Goal: Communication & Community: Answer question/provide support

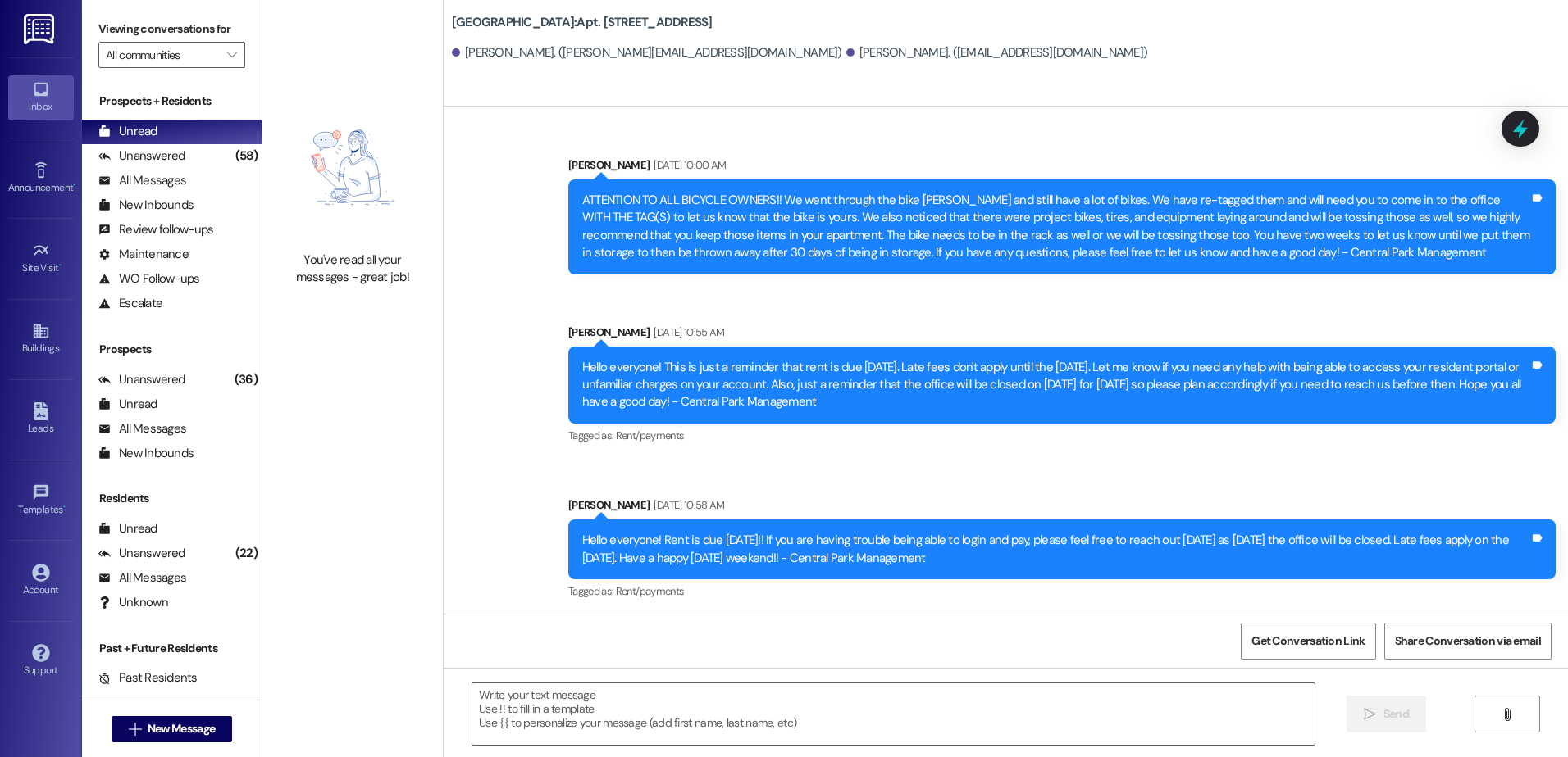
scroll to position [46125, 0]
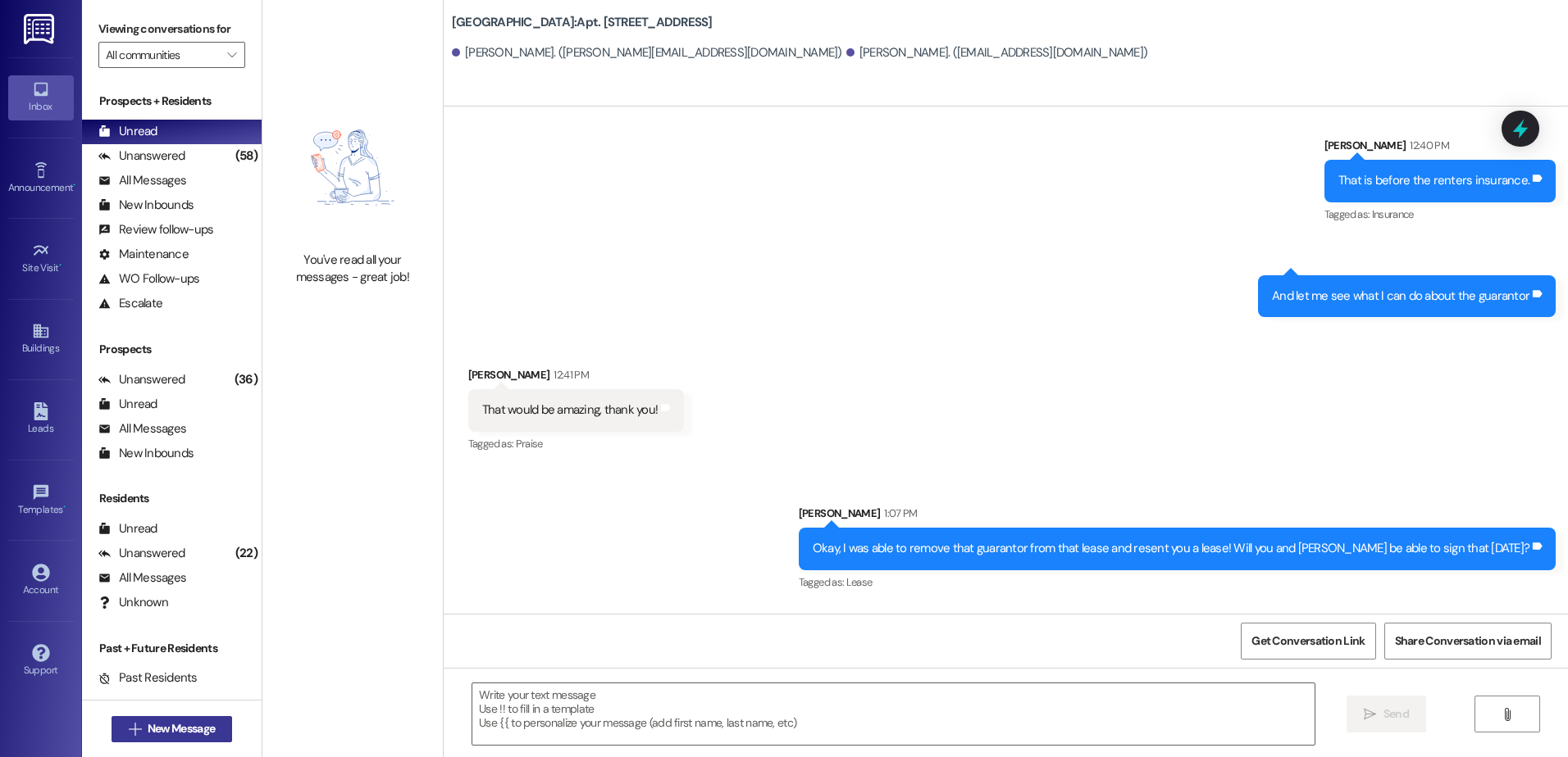
click at [147, 741] on button " New Message" at bounding box center [172, 729] width 122 height 26
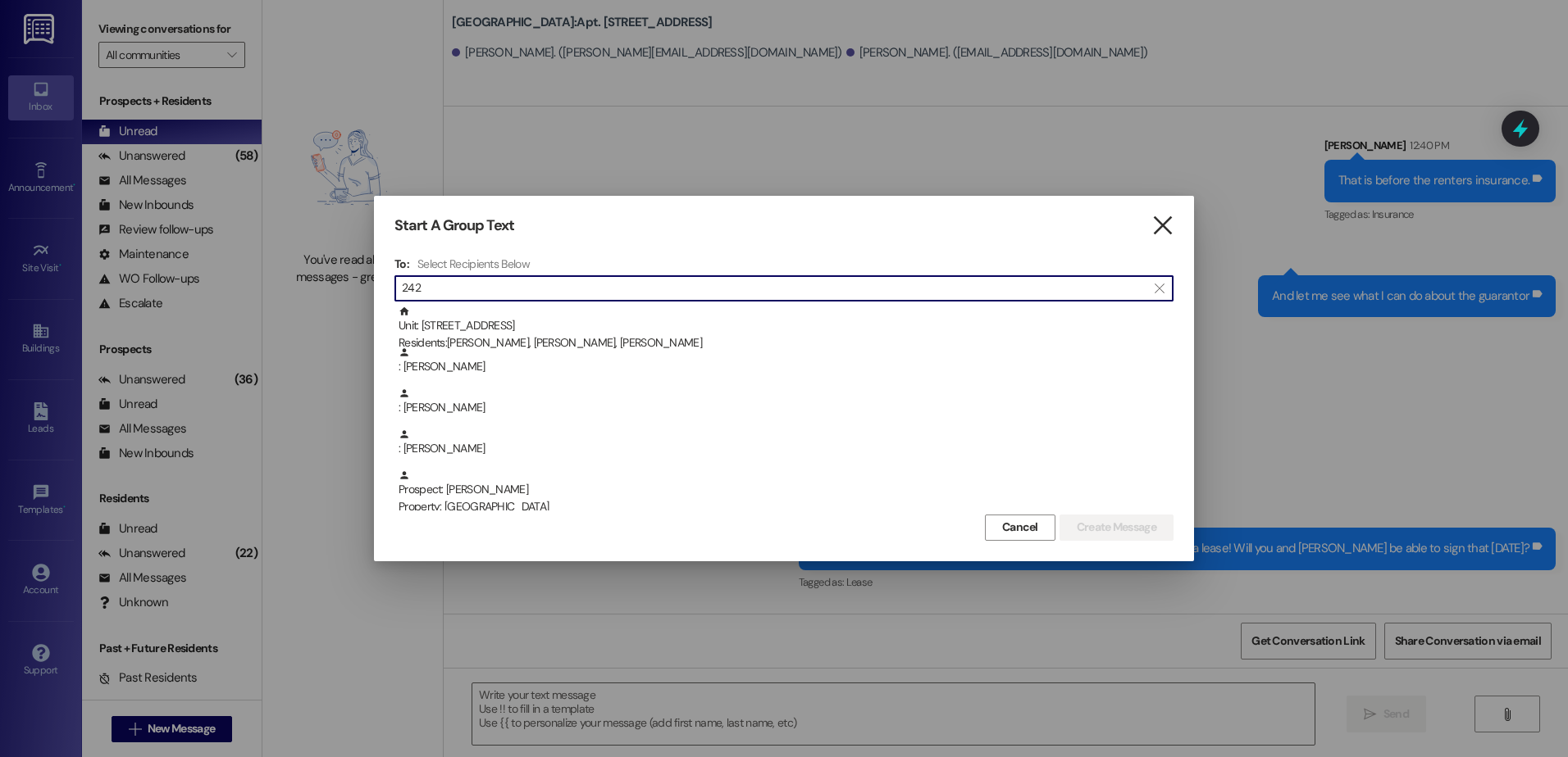
type input "242"
click at [1158, 232] on icon "" at bounding box center [1162, 226] width 22 height 17
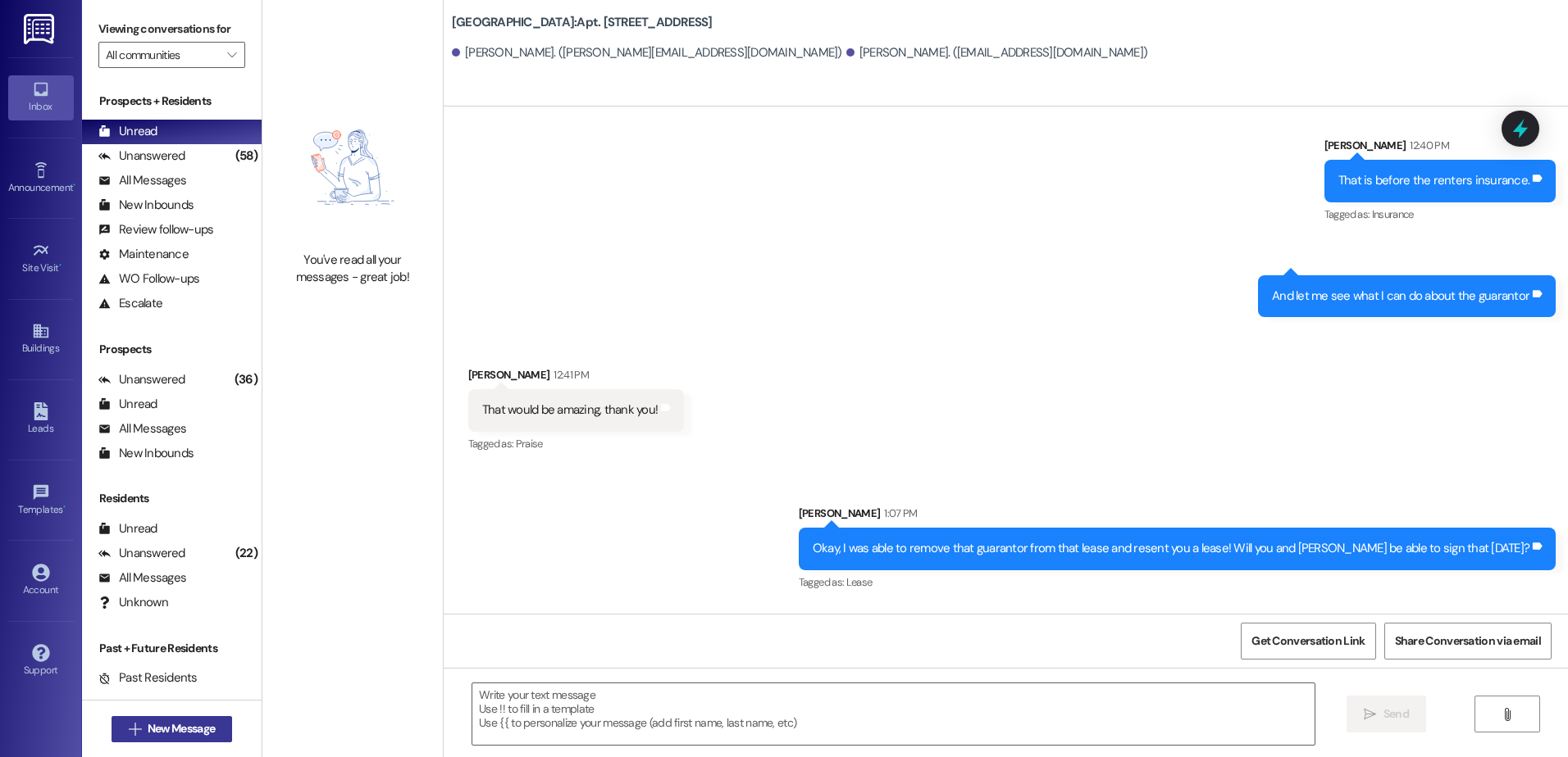
click at [191, 719] on button " New Message" at bounding box center [172, 729] width 122 height 26
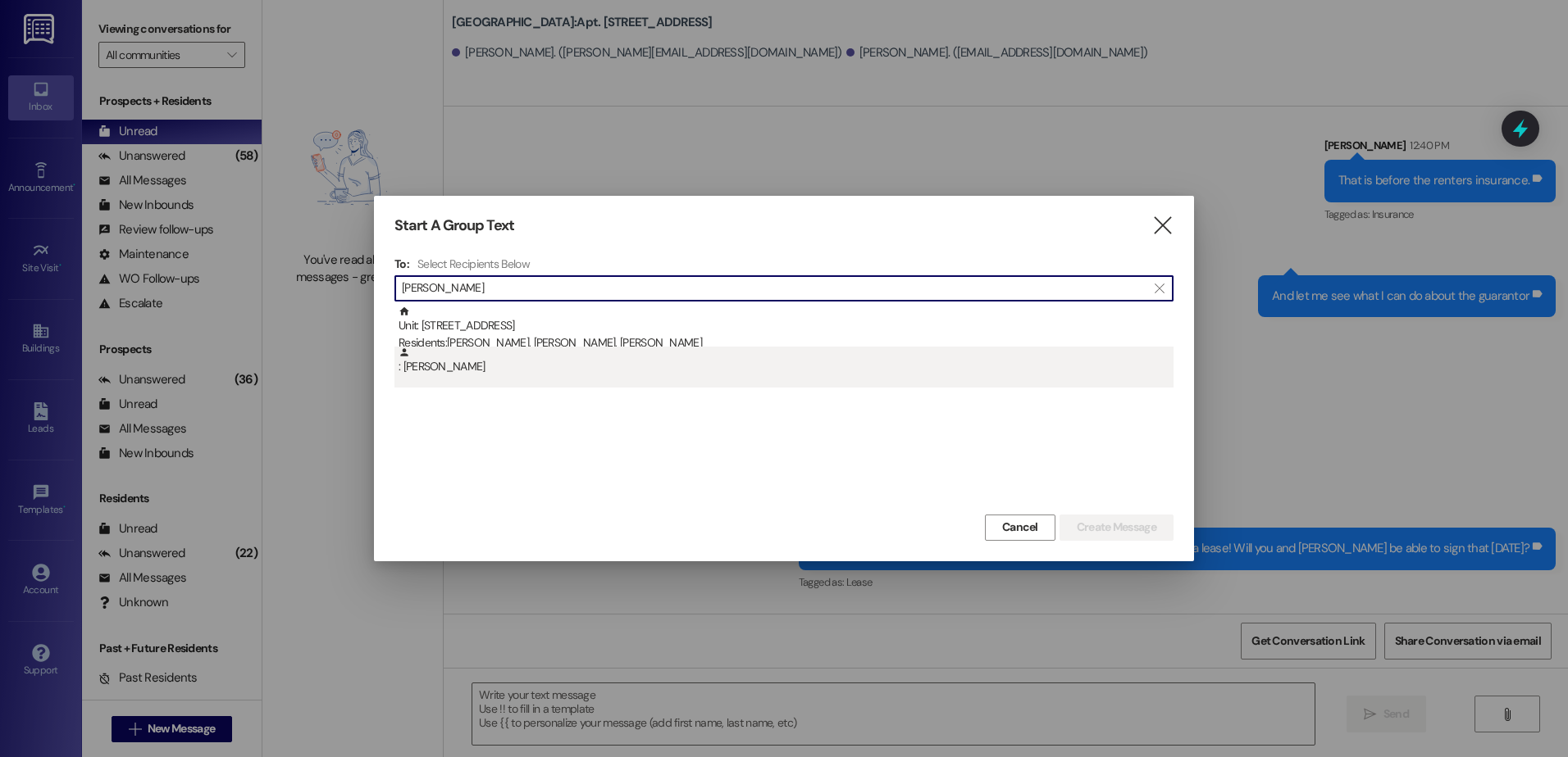
click at [450, 375] on div ": [PERSON_NAME]" at bounding box center [785, 361] width 775 height 29
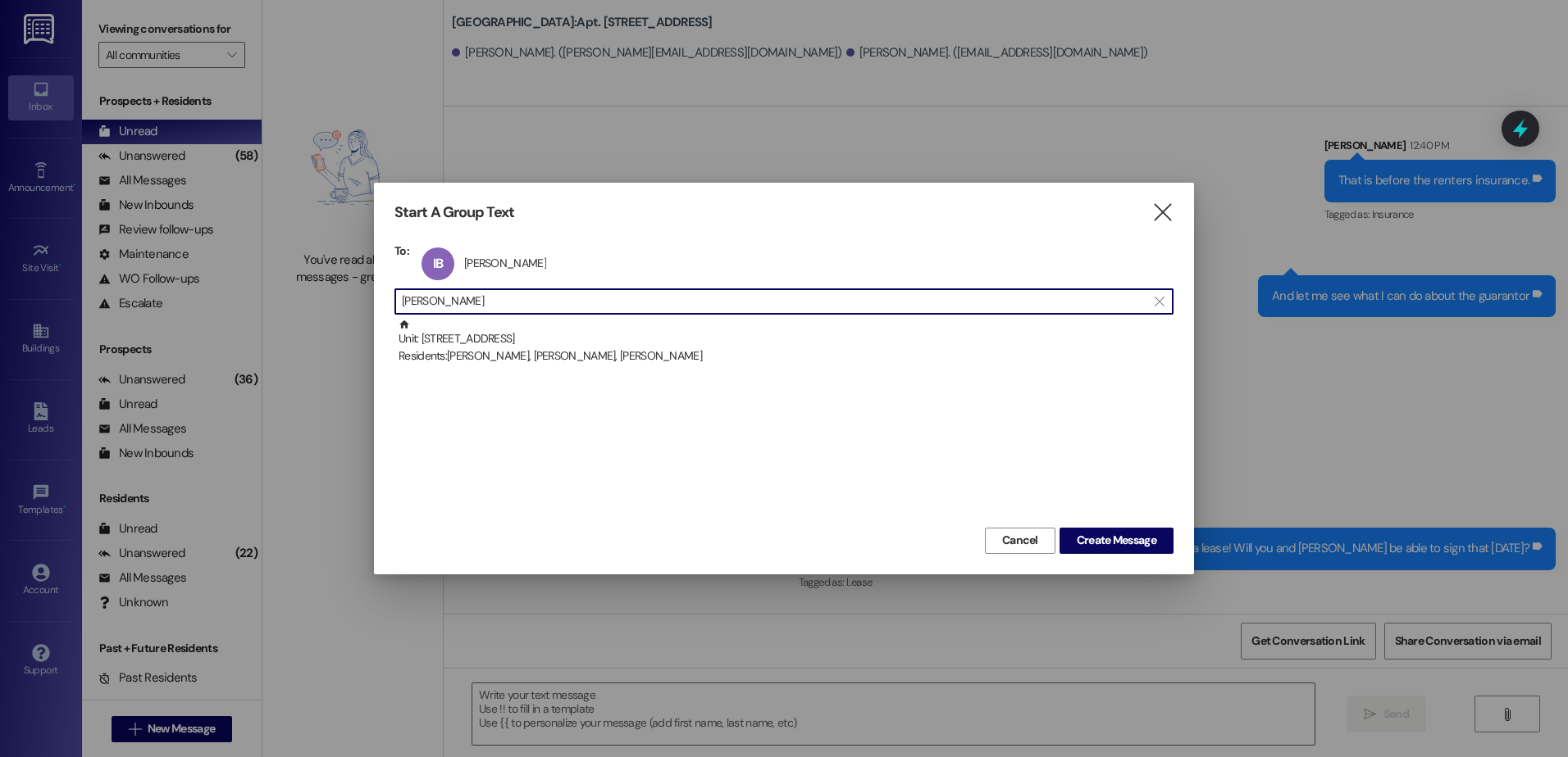
click at [478, 303] on input "[PERSON_NAME]" at bounding box center [774, 302] width 744 height 23
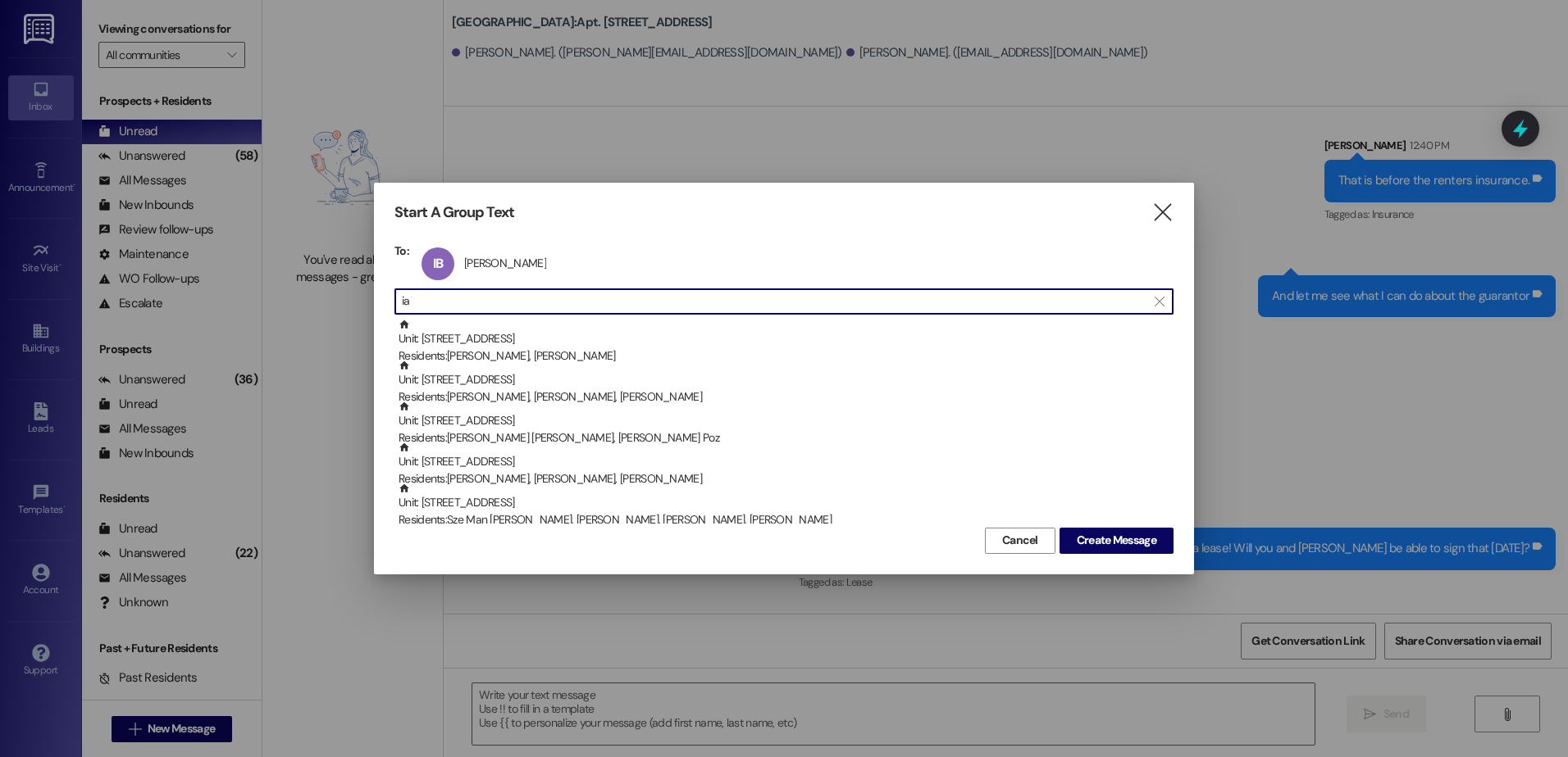
type input "i"
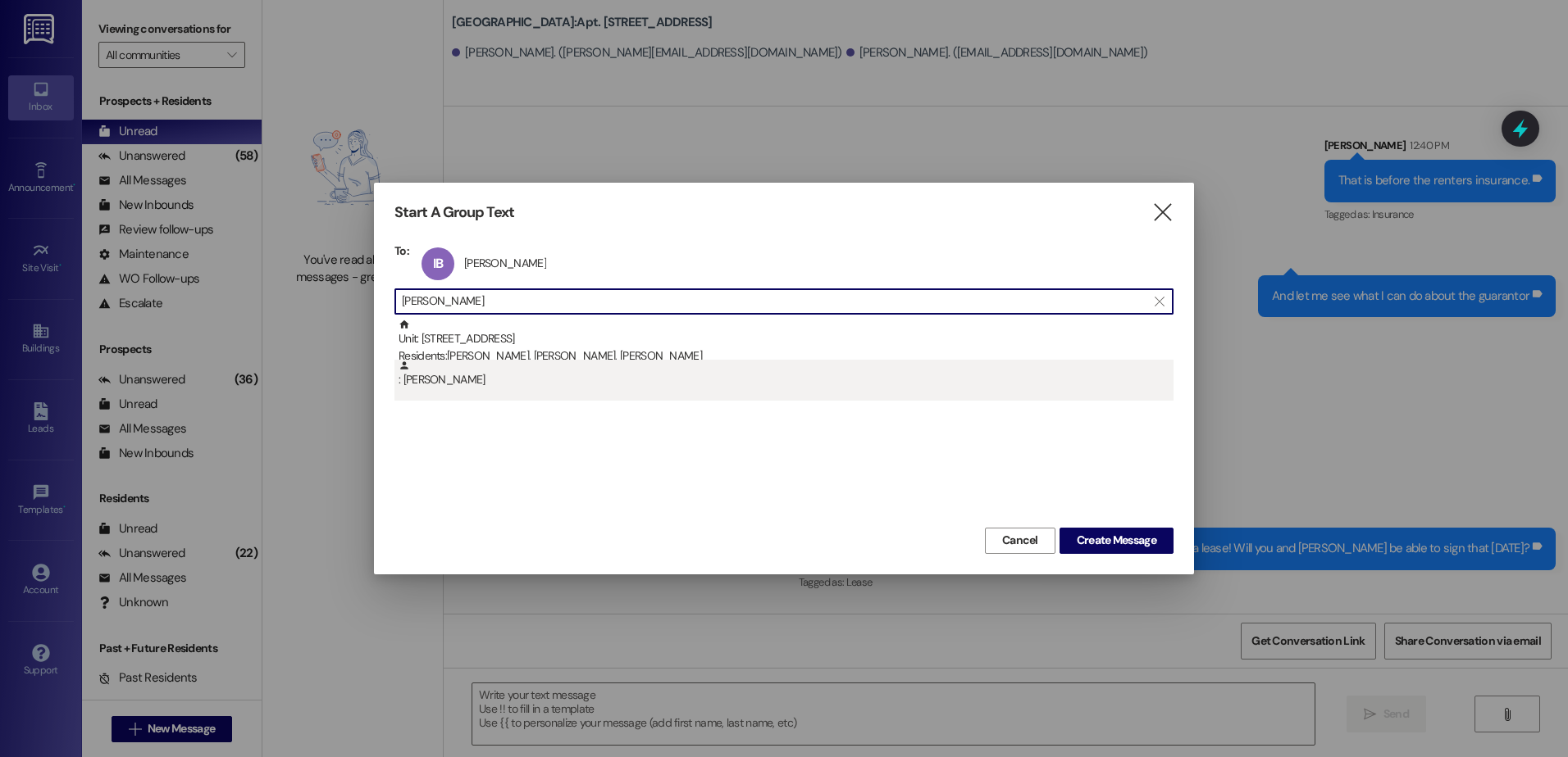
type input "[PERSON_NAME]"
click at [481, 387] on div ": [PERSON_NAME]" at bounding box center [785, 374] width 775 height 29
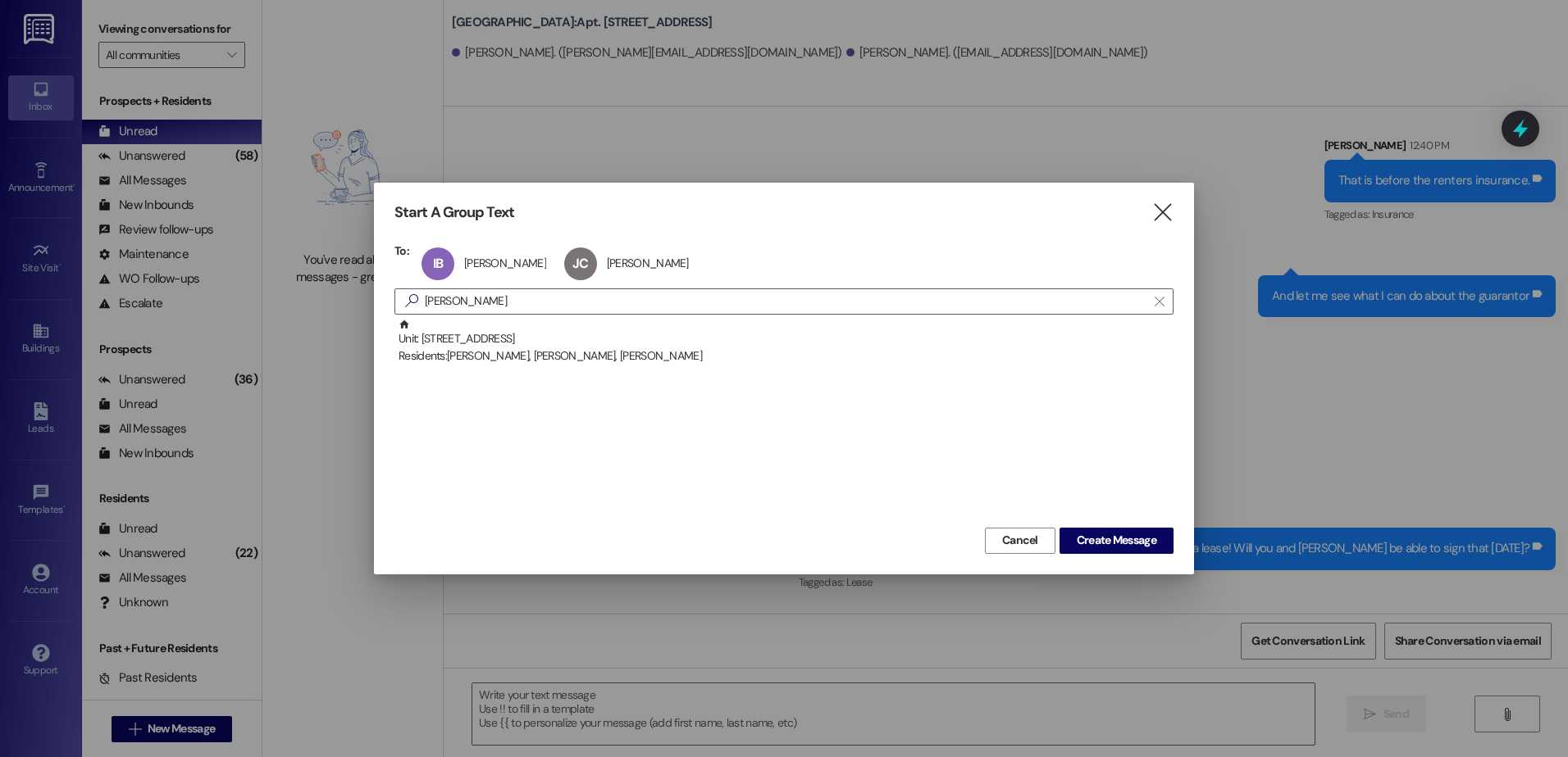
click at [1145, 544] on span "Create Message" at bounding box center [1116, 541] width 79 height 17
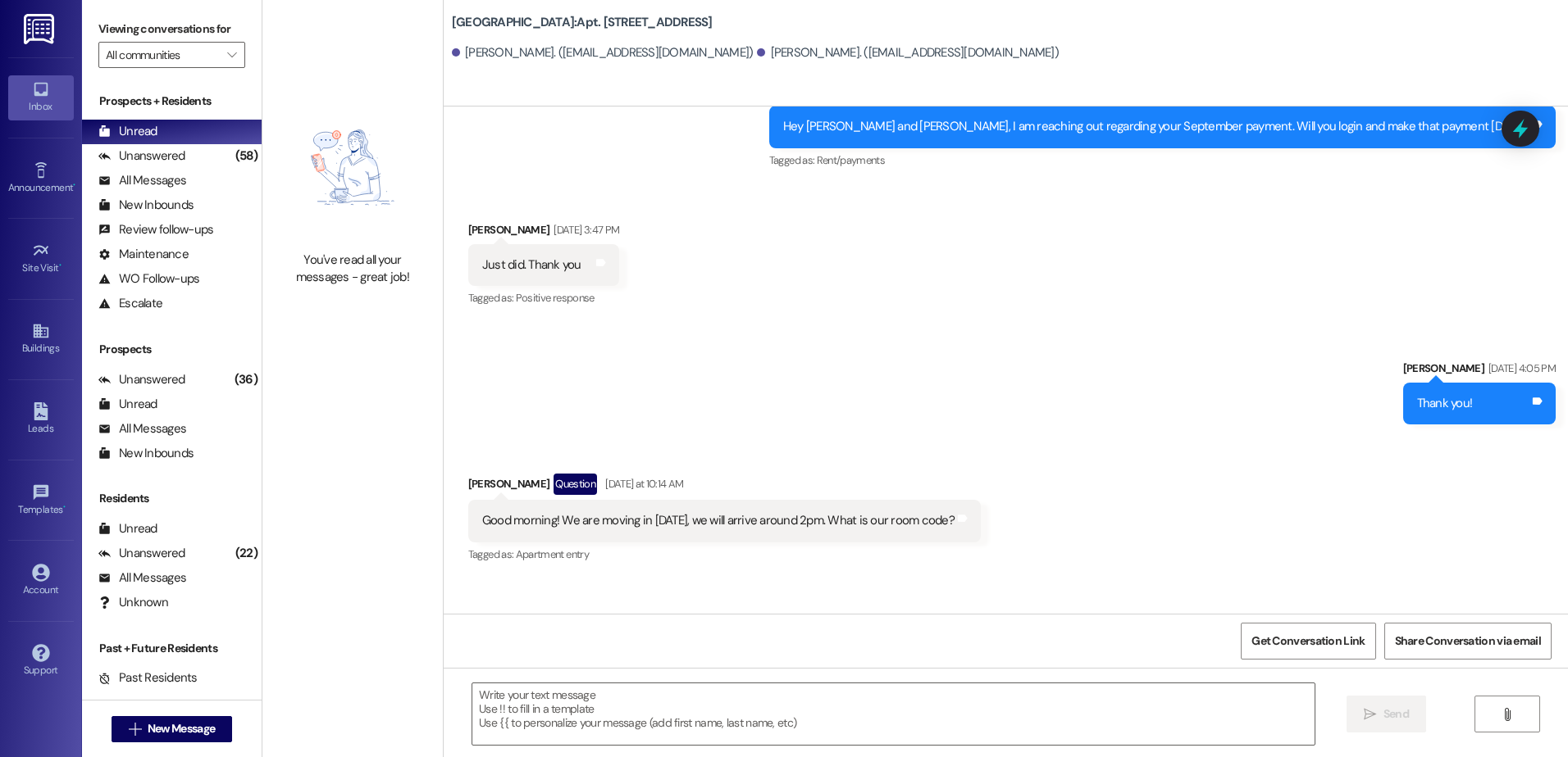
scroll to position [5451, 0]
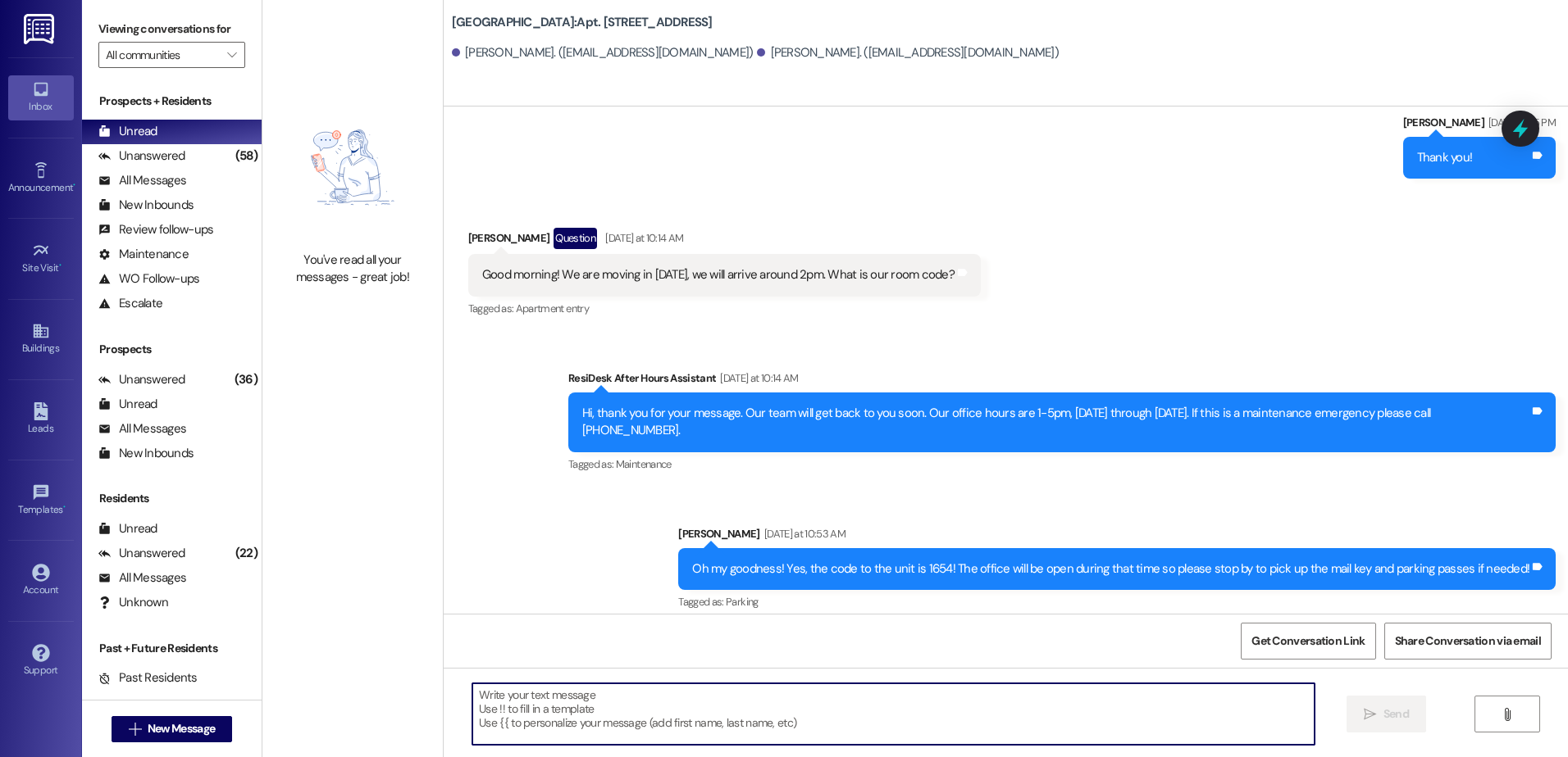
click at [495, 712] on textarea at bounding box center [892, 714] width 841 height 62
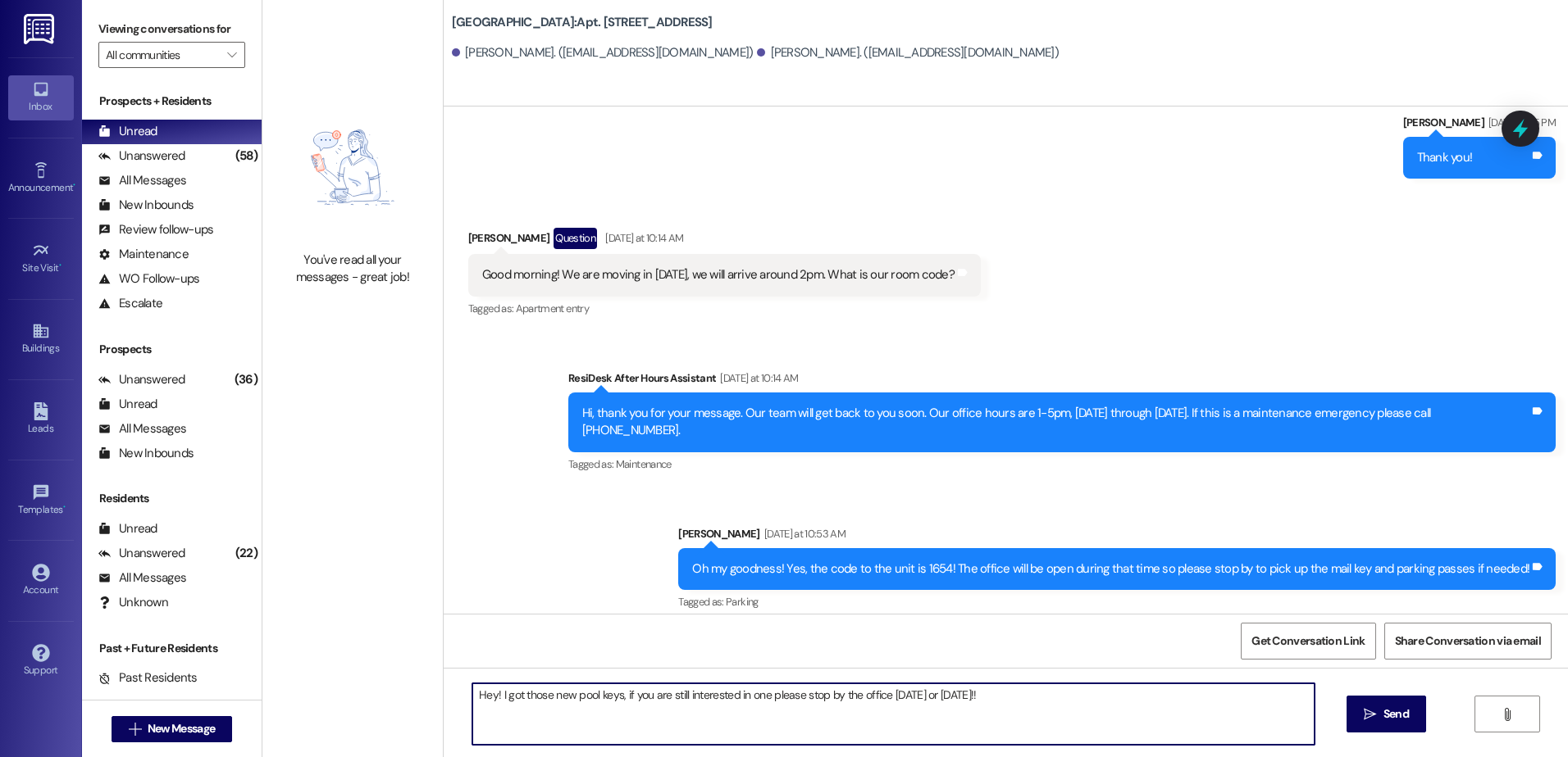
click at [640, 687] on textarea "Hey! I got those new pool keys, if you are still interested in one please stop …" at bounding box center [892, 714] width 841 height 62
type textarea "Hey! I got those new pool keys, if you are still interested in one please stop …"
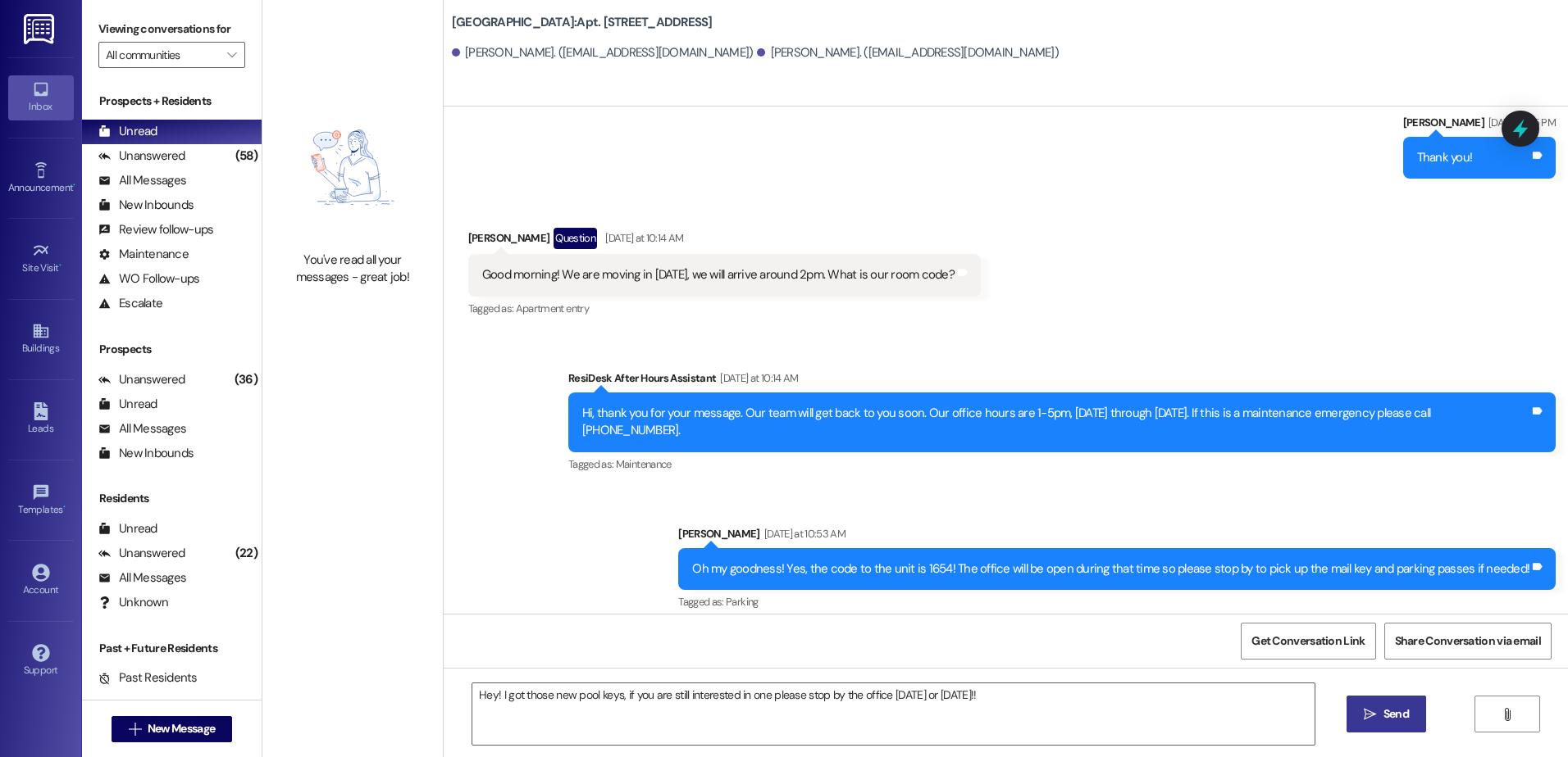
click at [1392, 714] on span "Send" at bounding box center [1396, 714] width 25 height 17
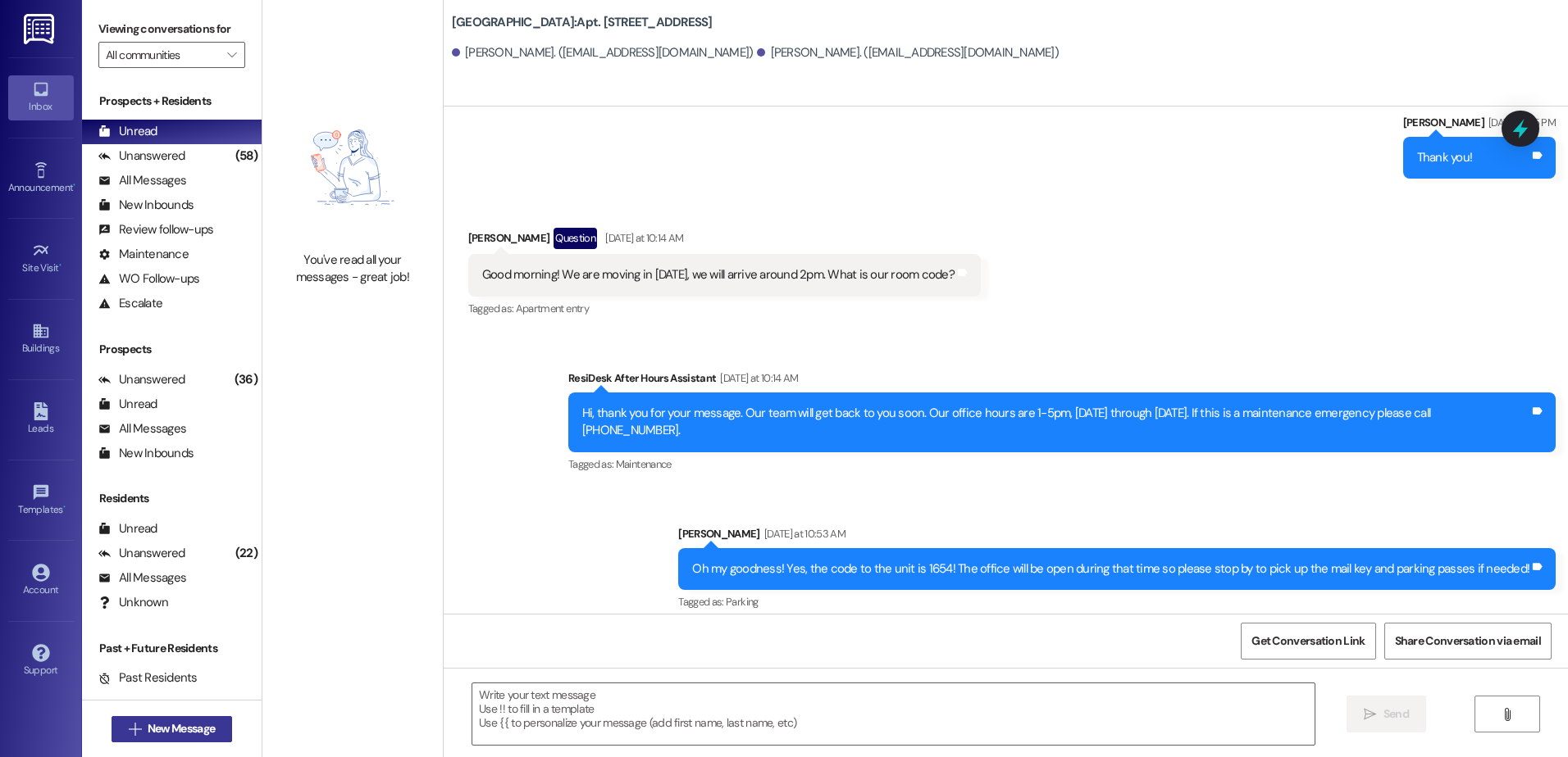
click at [129, 727] on icon "" at bounding box center [135, 729] width 12 height 13
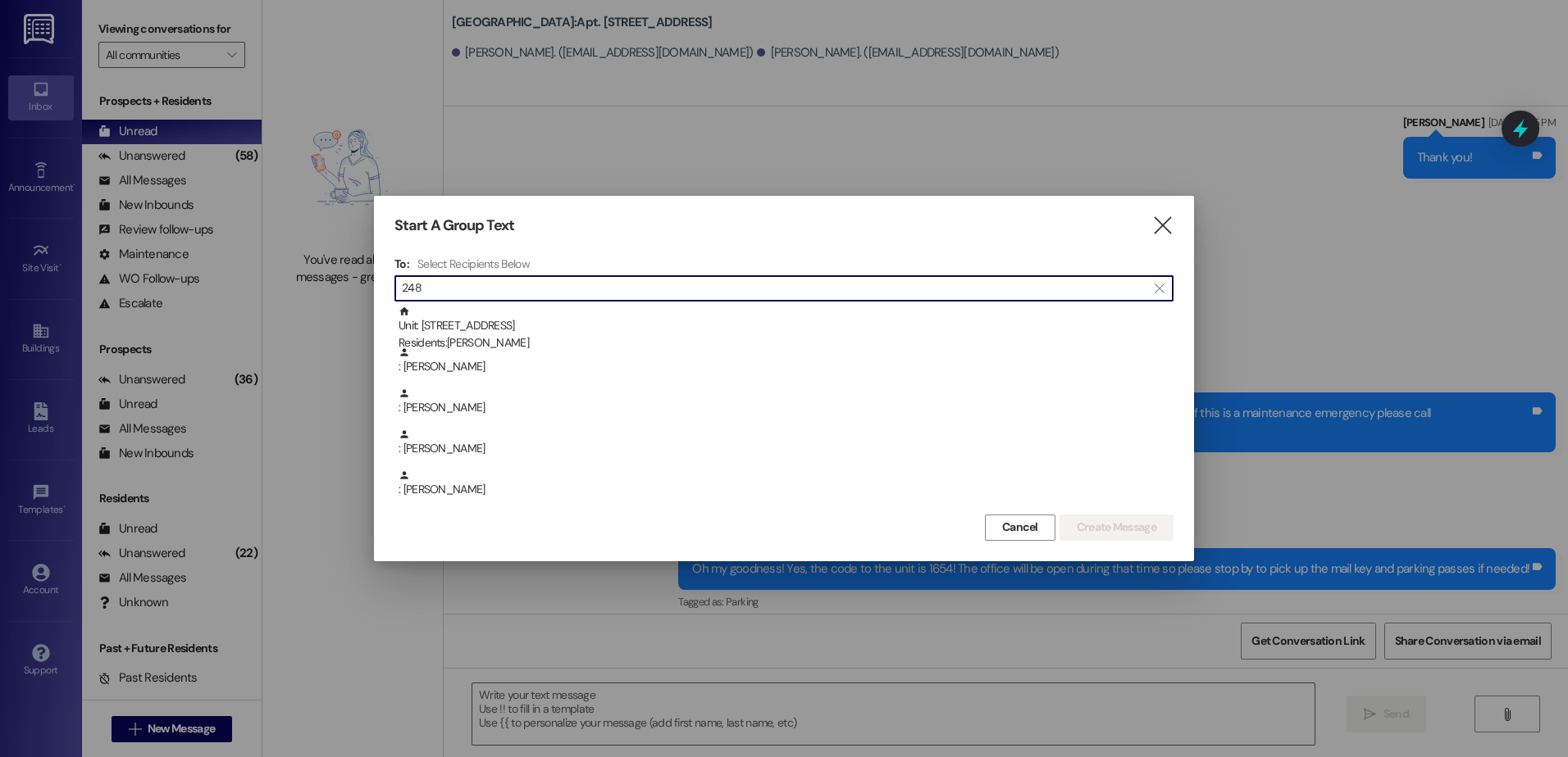
click at [466, 285] on input "248" at bounding box center [774, 289] width 744 height 23
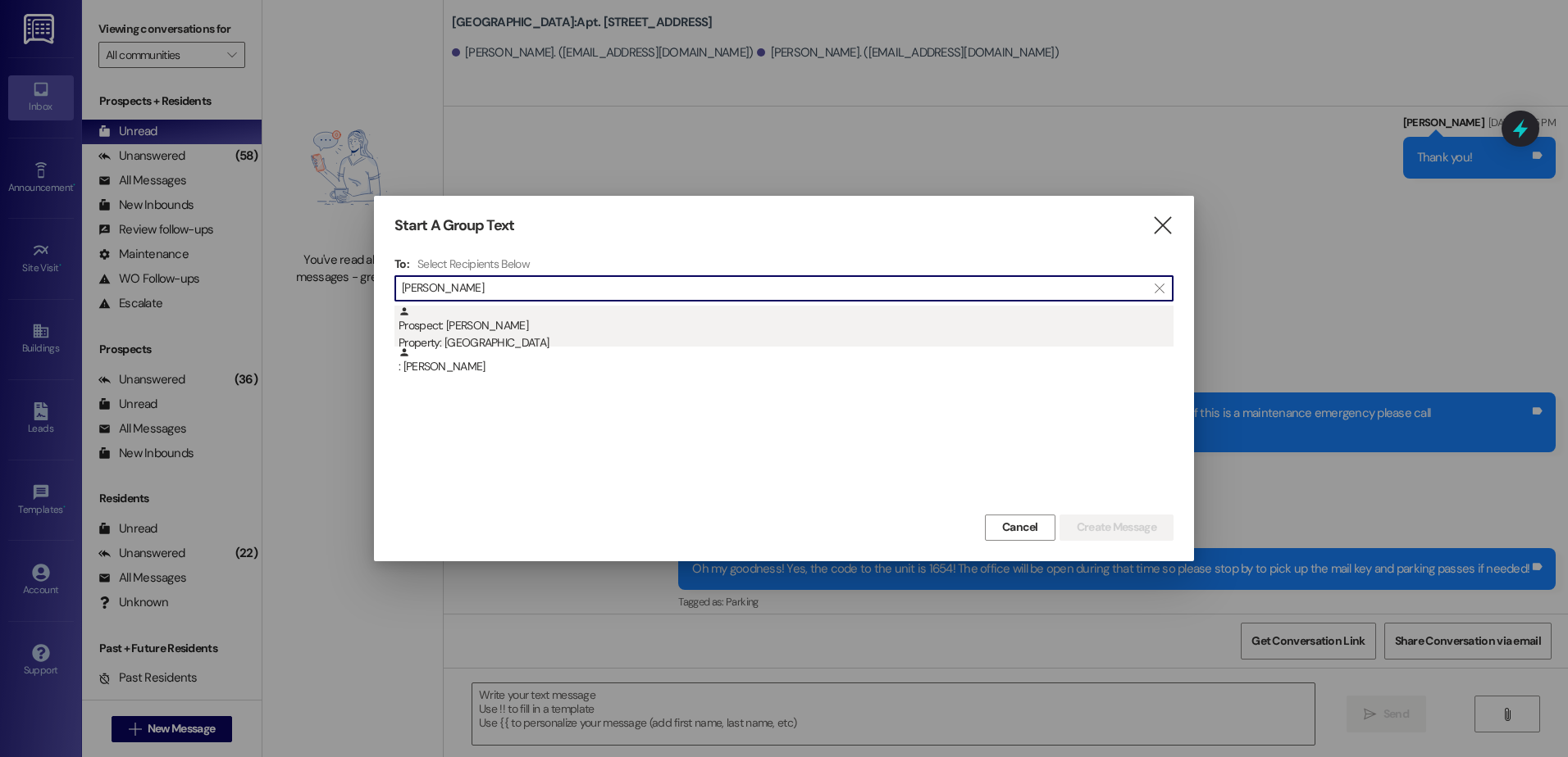
click at [532, 342] on div "Property: [GEOGRAPHIC_DATA]" at bounding box center [785, 343] width 775 height 17
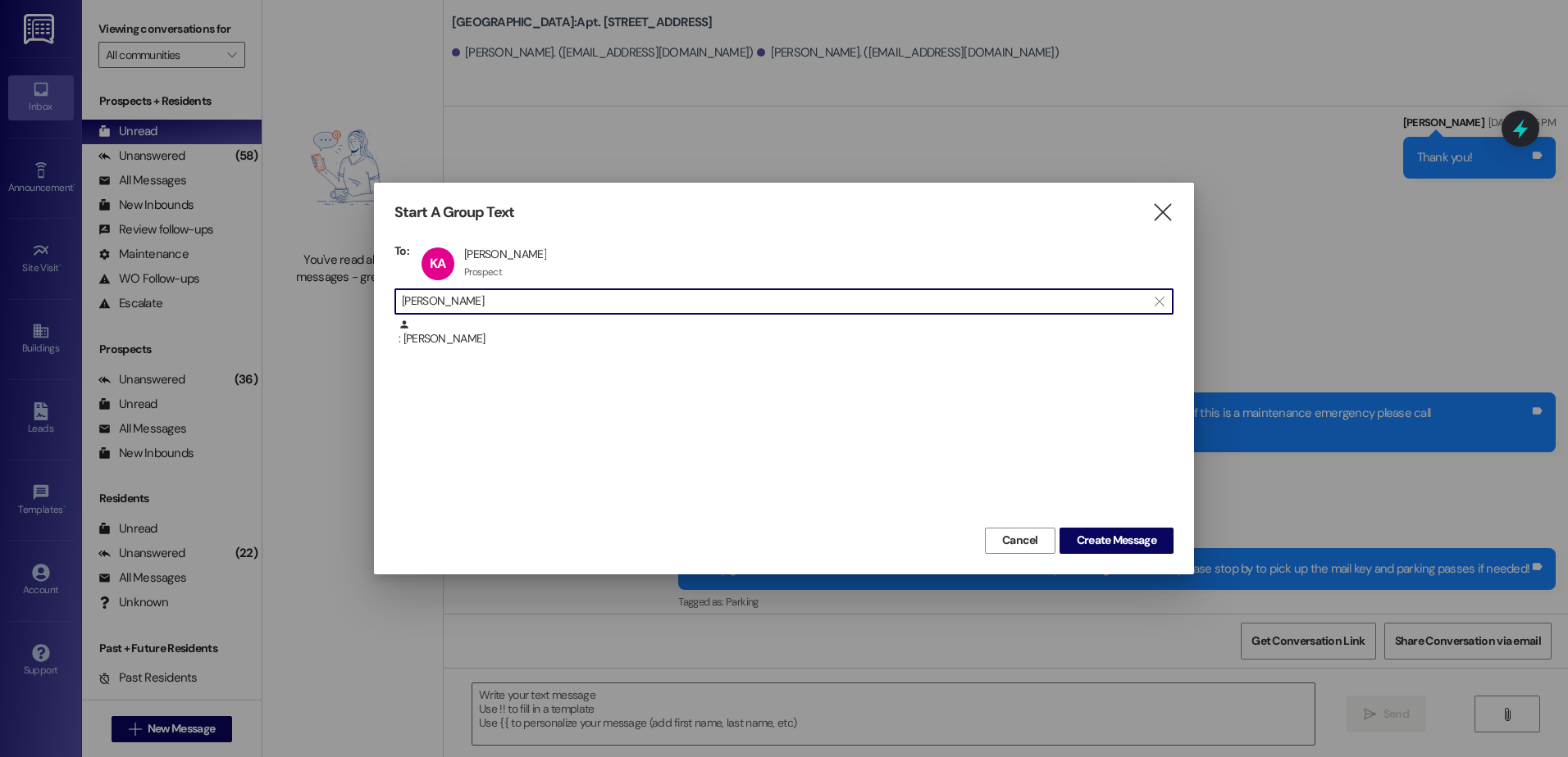
click at [518, 302] on input "[PERSON_NAME]" at bounding box center [774, 302] width 744 height 23
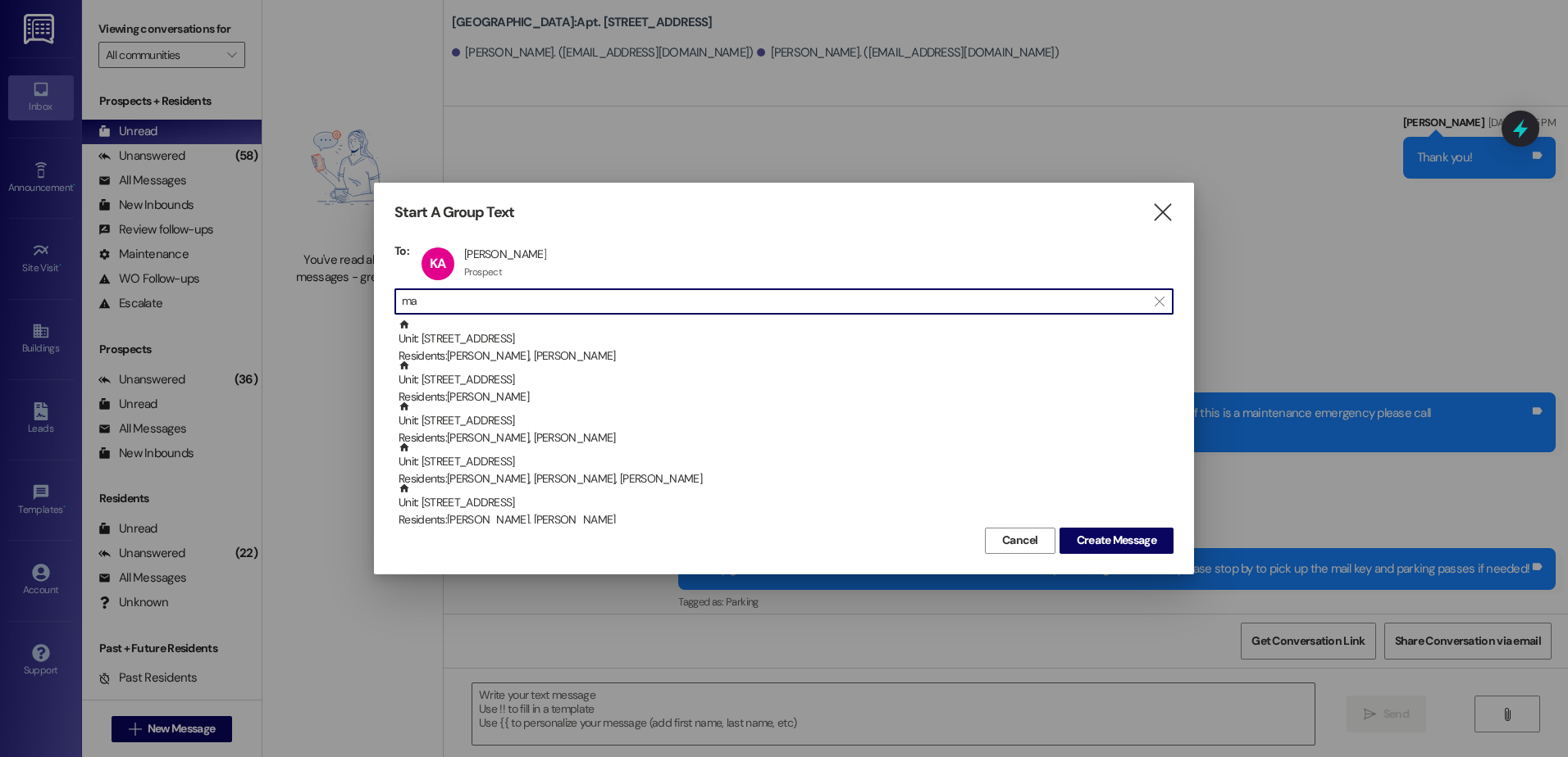
type input "m"
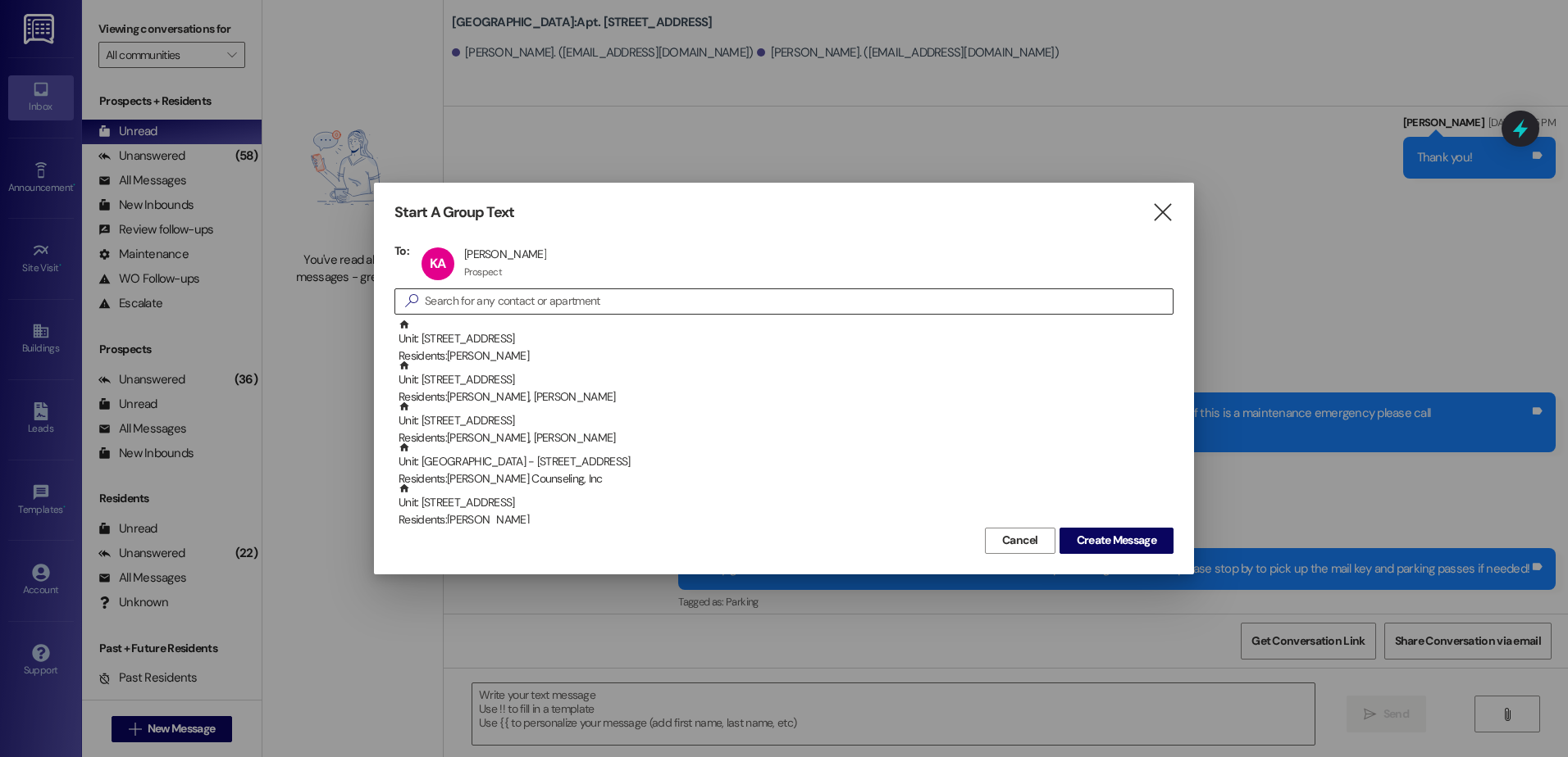
click at [509, 296] on input at bounding box center [798, 302] width 748 height 23
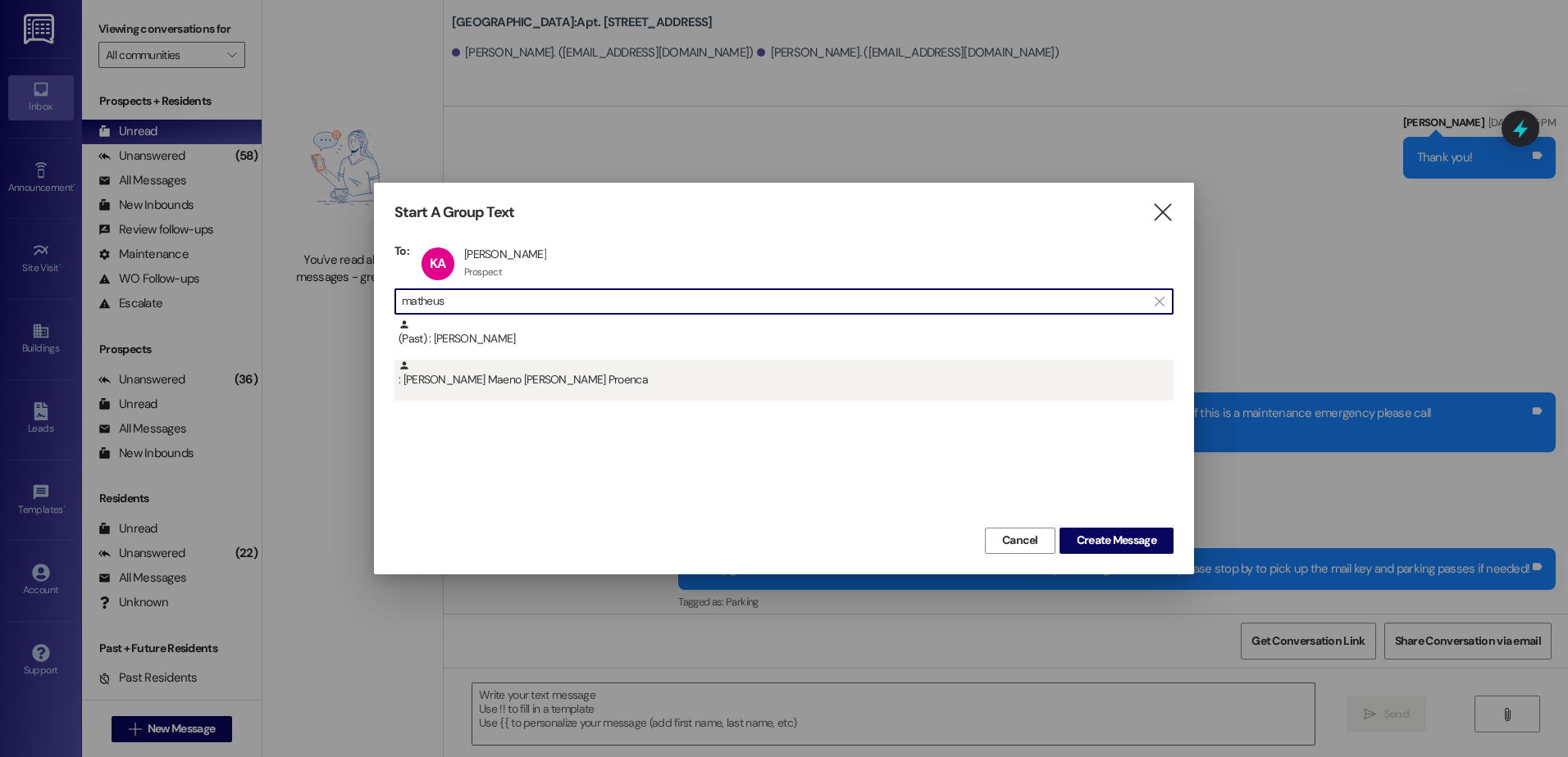
type input "matheus"
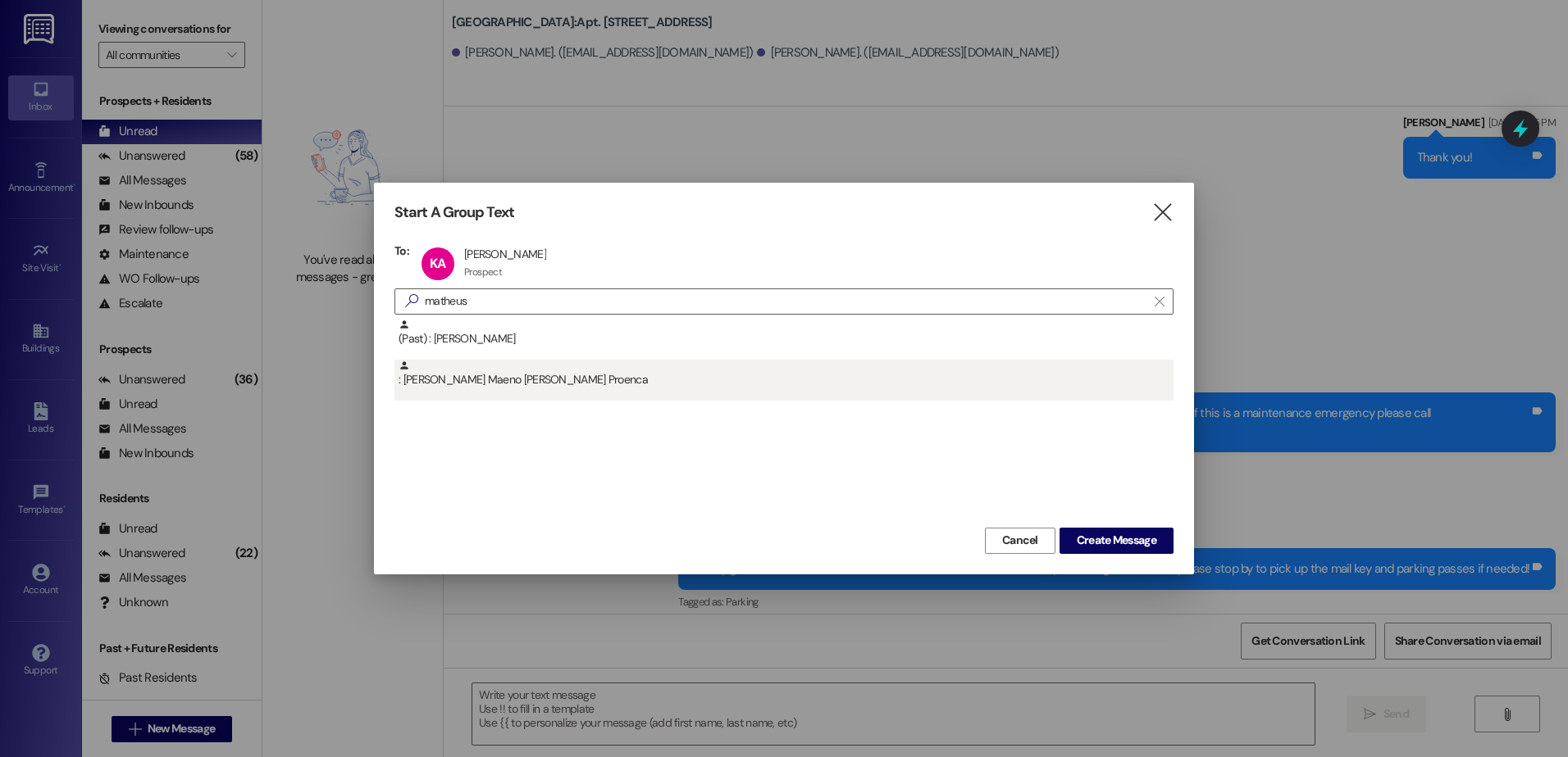
click at [542, 387] on div ": [PERSON_NAME] Maeno [PERSON_NAME] Proenca" at bounding box center [785, 374] width 775 height 29
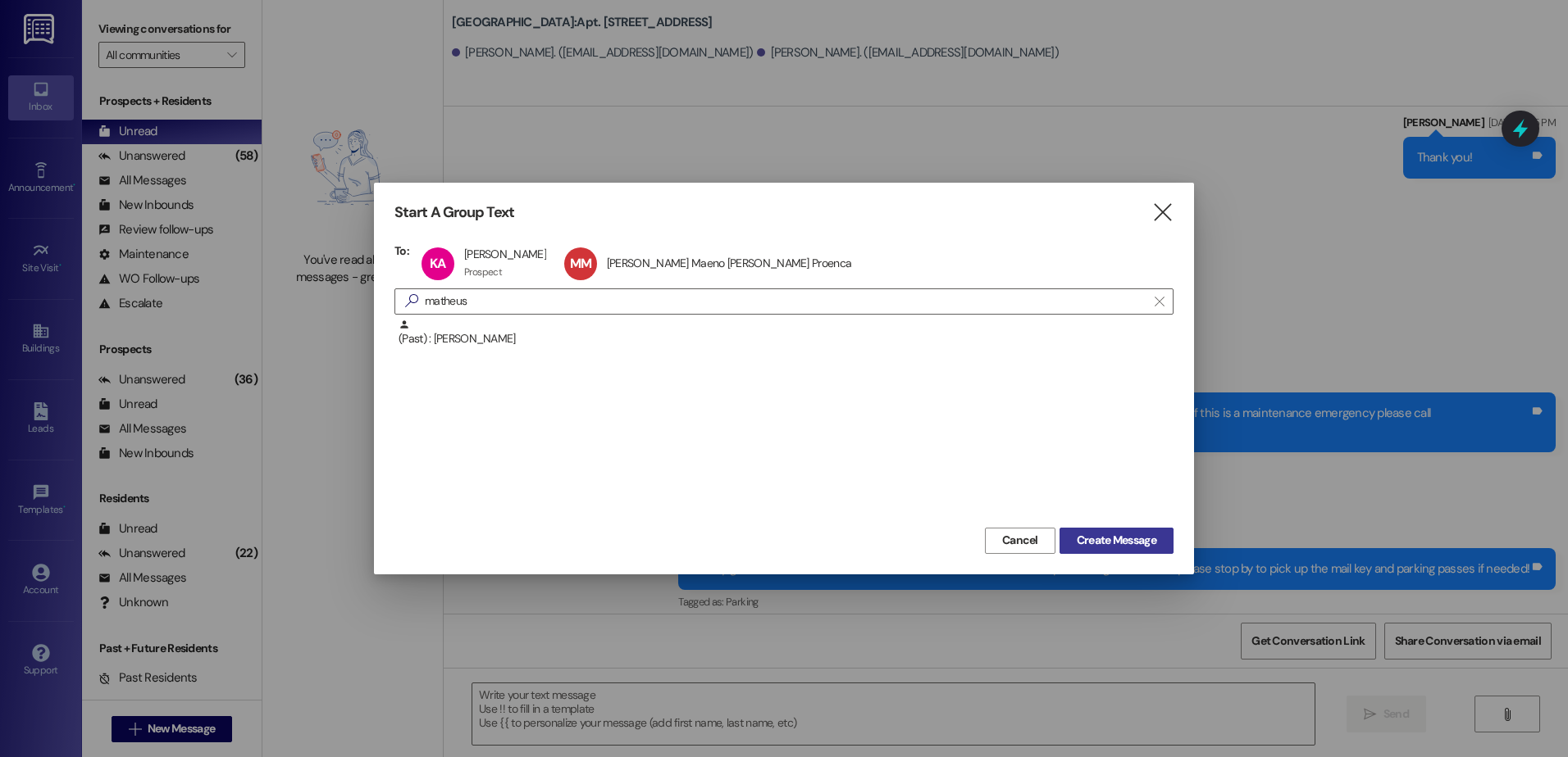
click at [1093, 537] on span "Create Message" at bounding box center [1116, 541] width 79 height 17
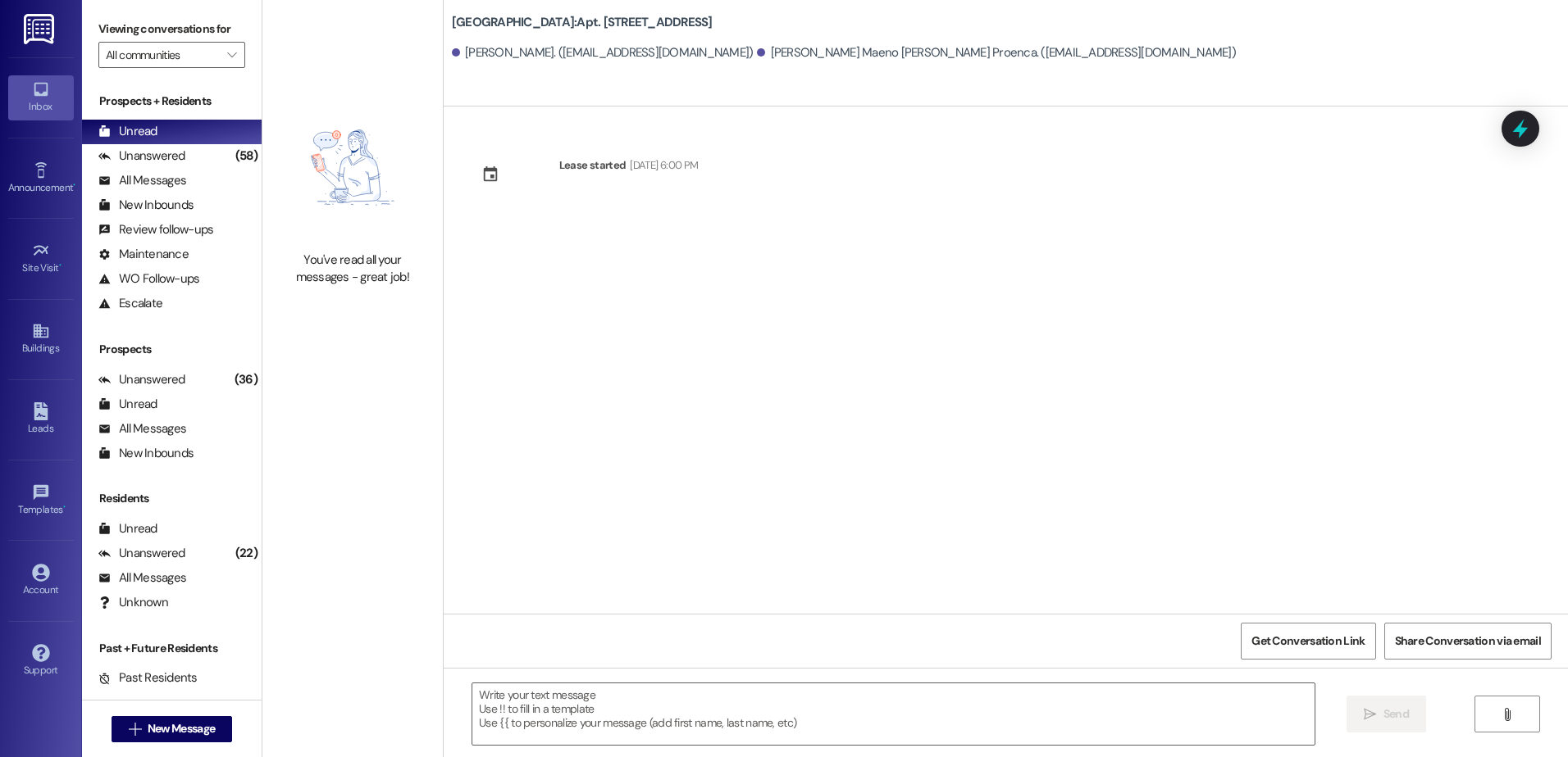
scroll to position [0, 0]
click at [511, 701] on textarea at bounding box center [892, 714] width 841 height 62
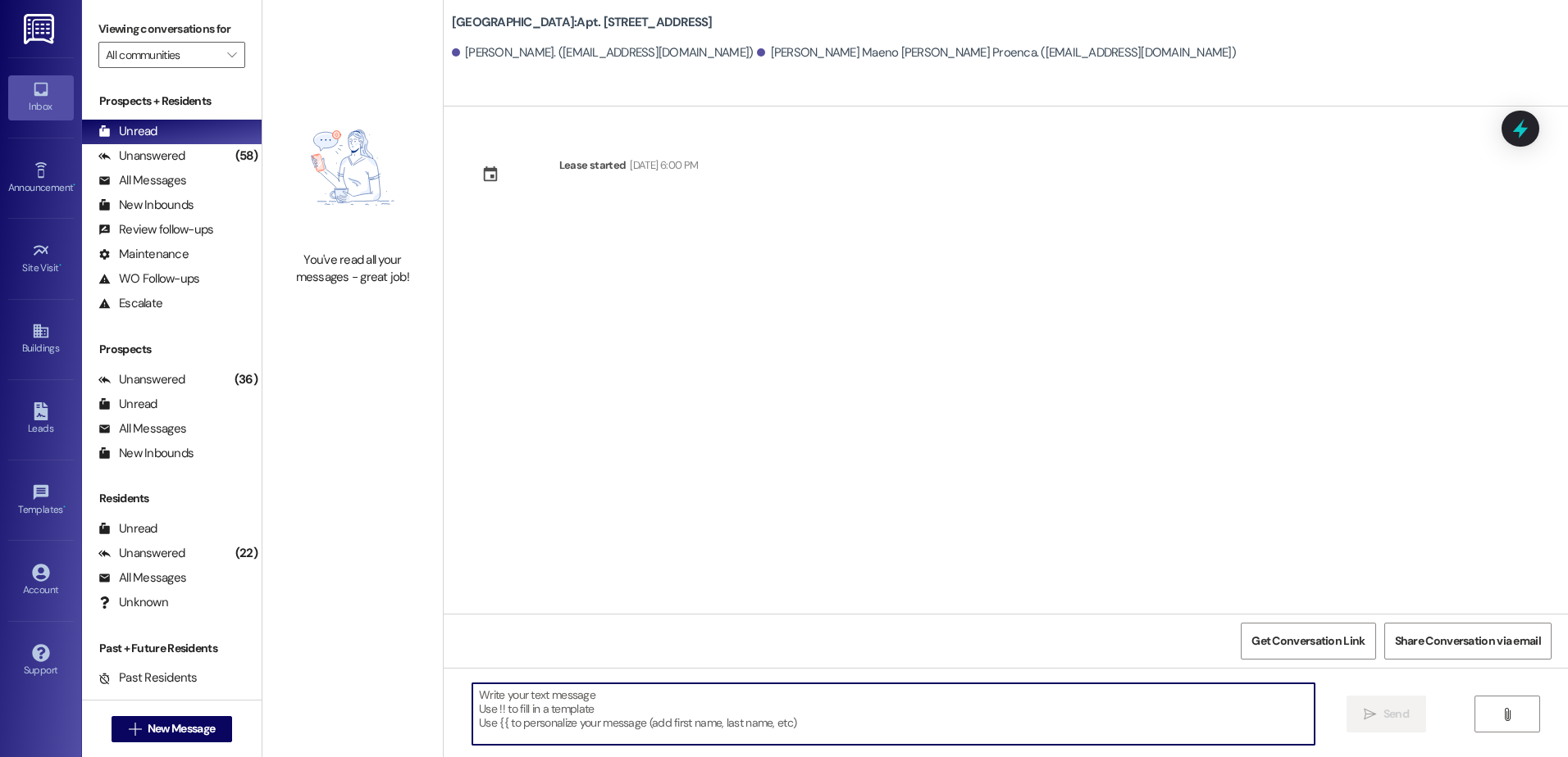
paste textarea "Hey! I got those new pool keys, if you are still interested in one please stop …"
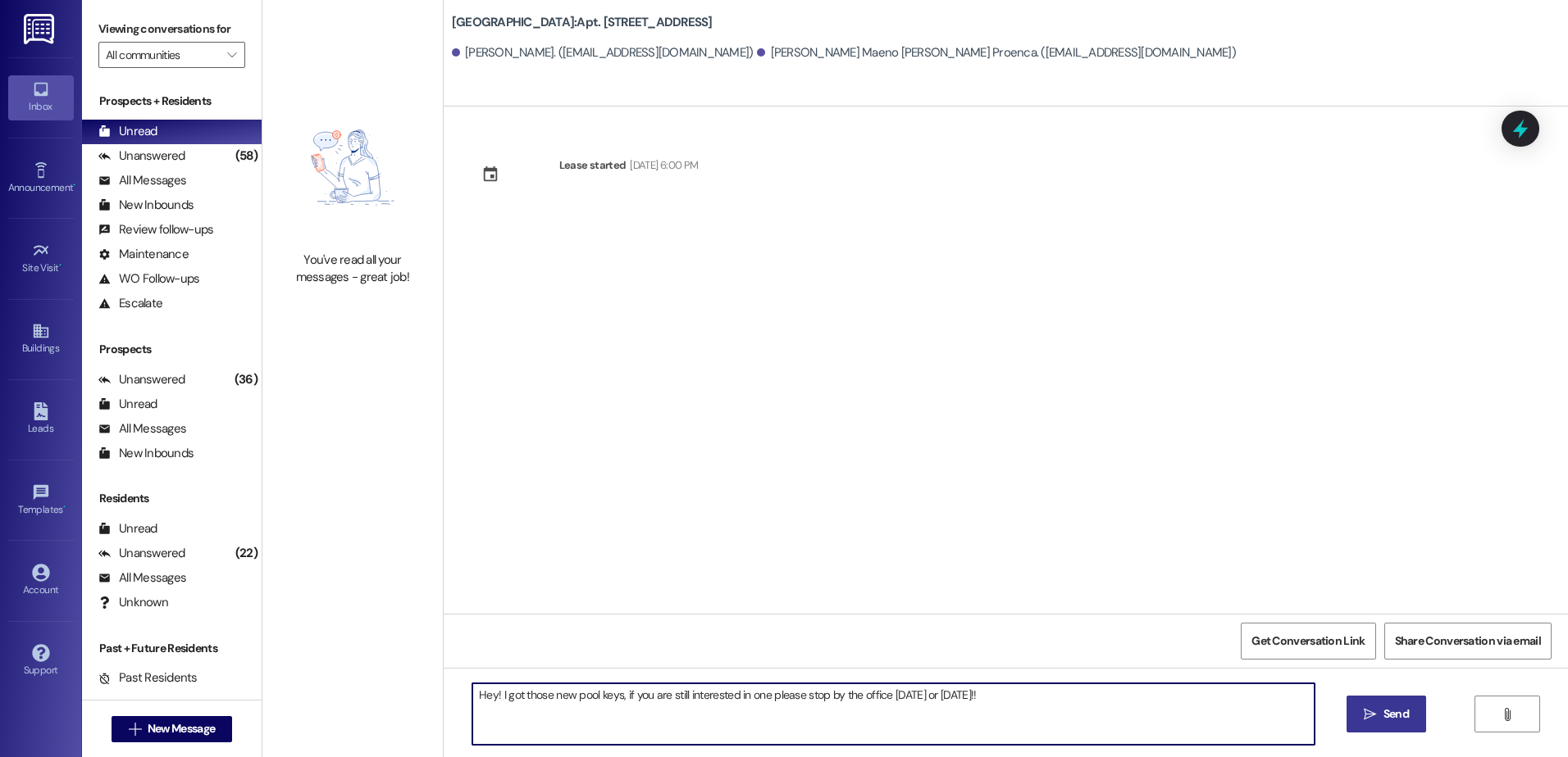
type textarea "Hey! I got those new pool keys, if you are still interested in one please stop …"
click at [1375, 721] on span " Send" at bounding box center [1385, 714] width 51 height 17
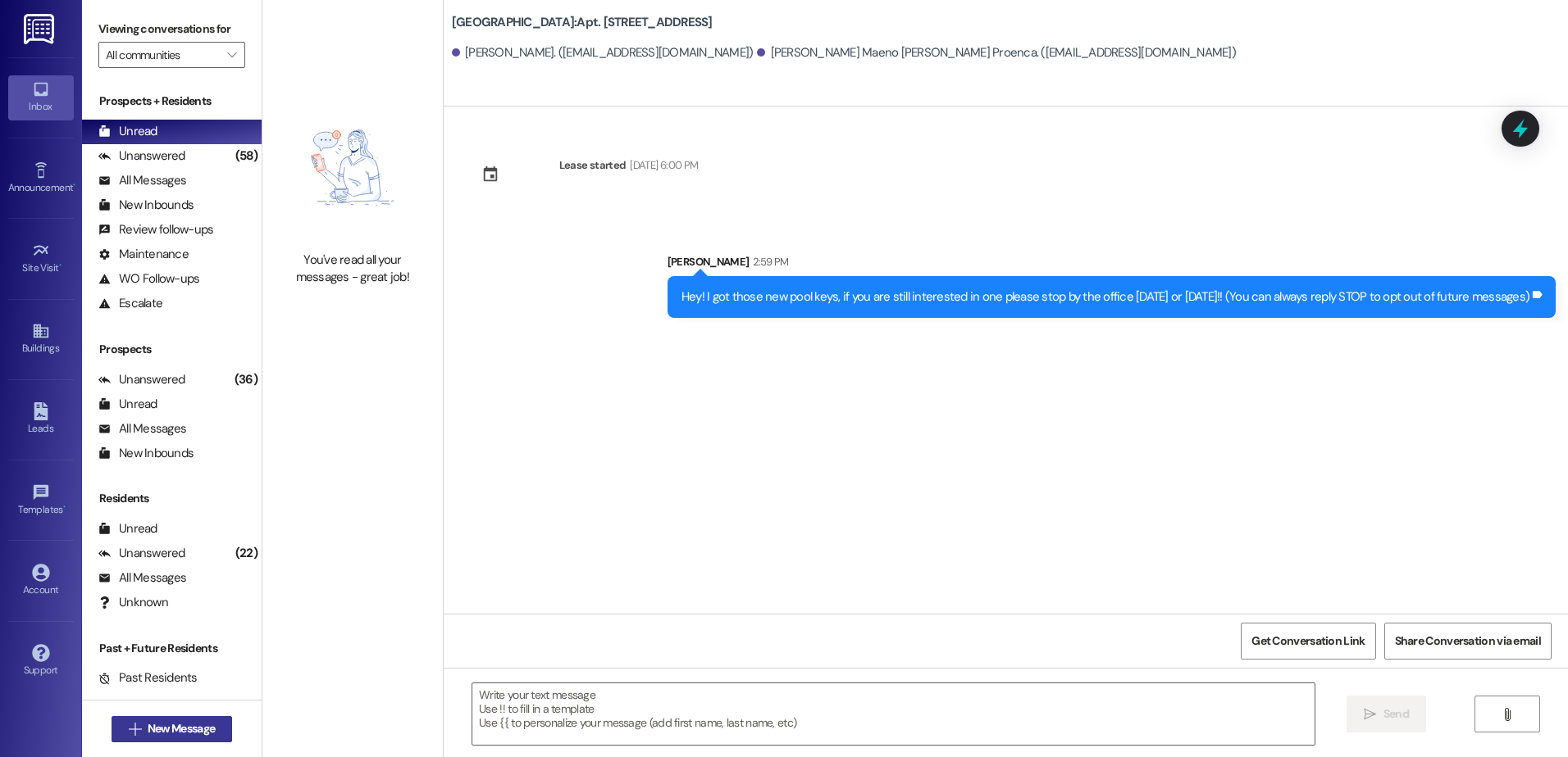
click at [159, 734] on span "New Message" at bounding box center [181, 729] width 67 height 17
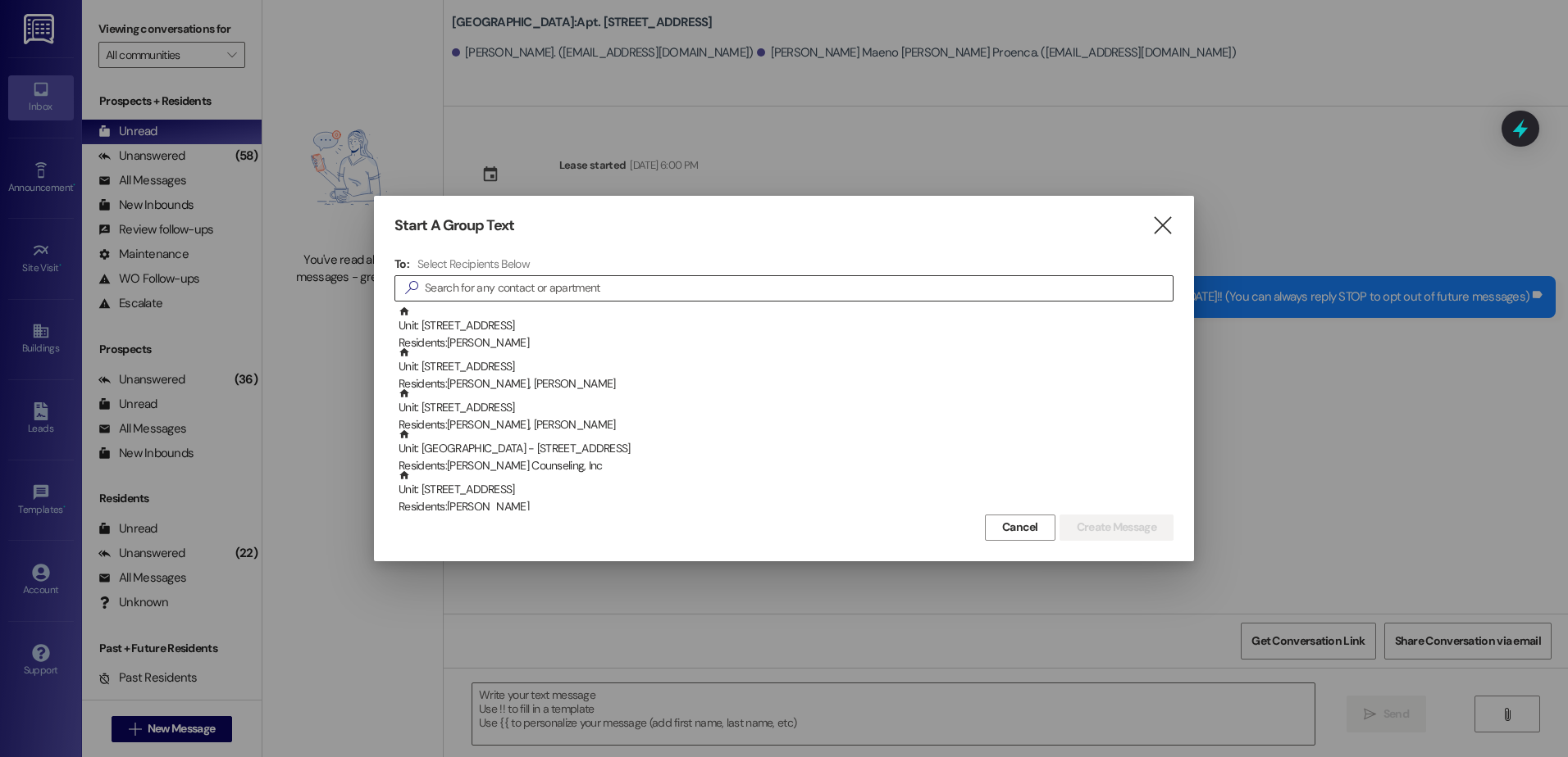
click at [449, 282] on input at bounding box center [798, 289] width 748 height 23
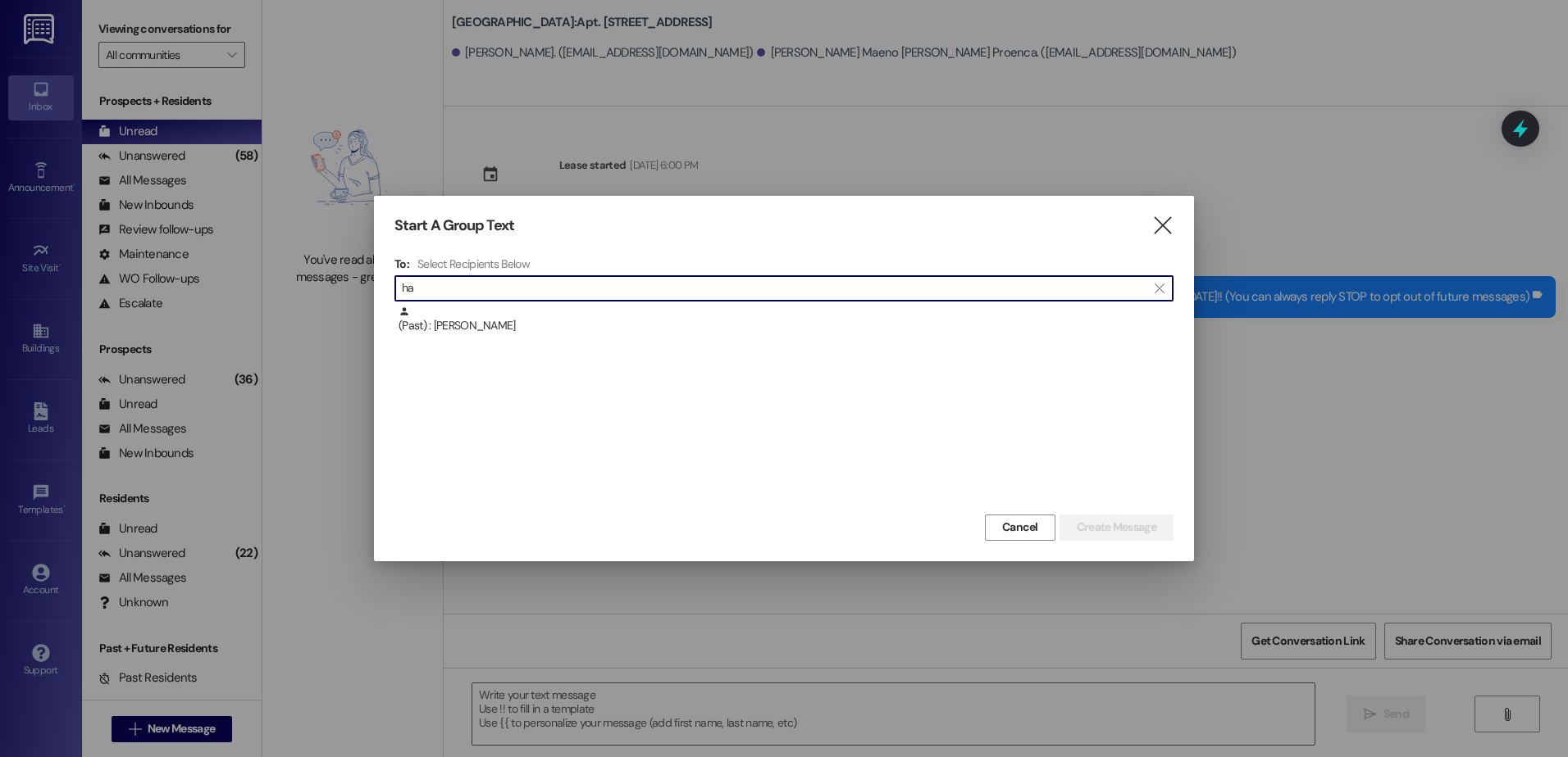
type input "h"
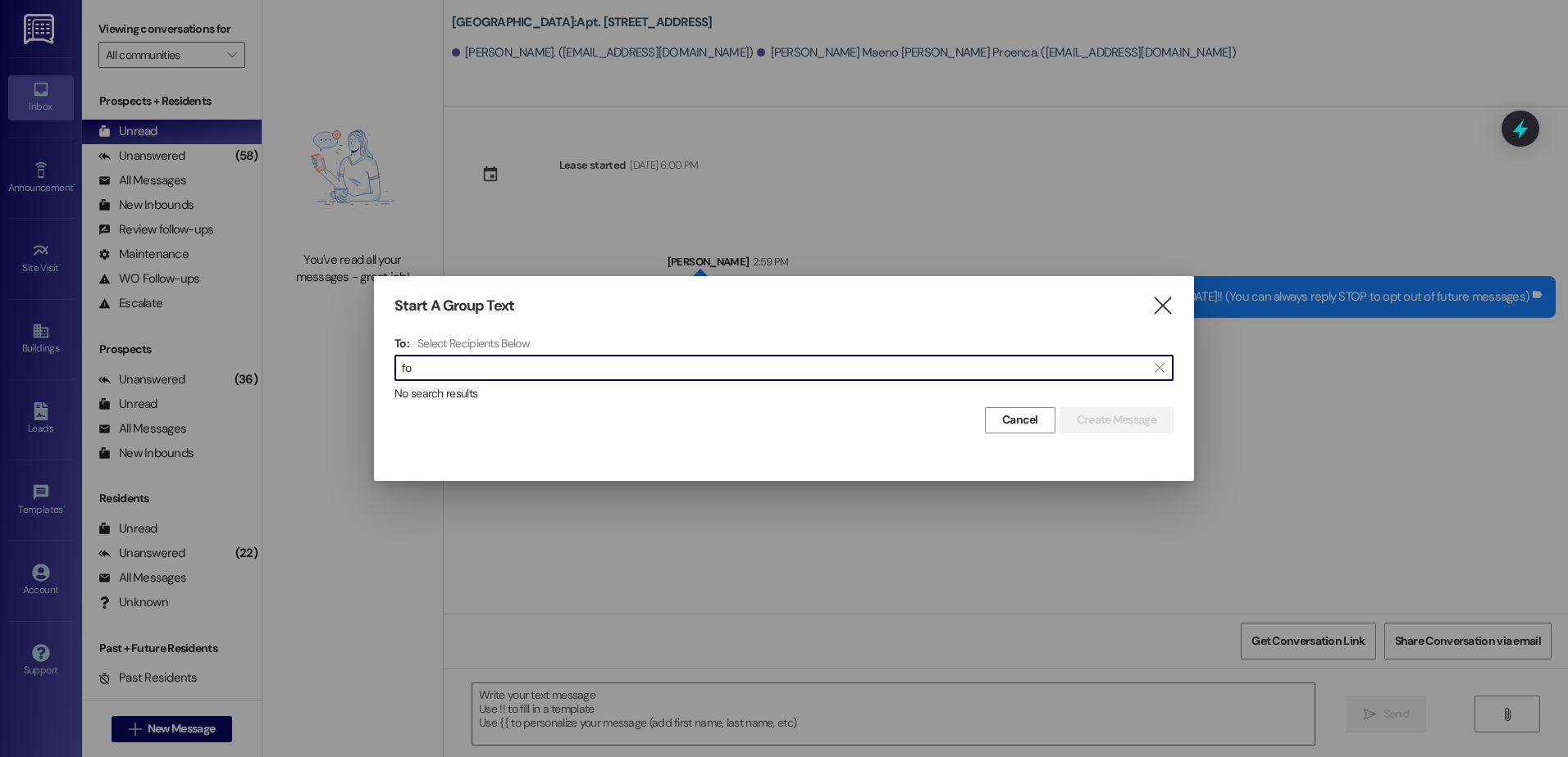
type input "f"
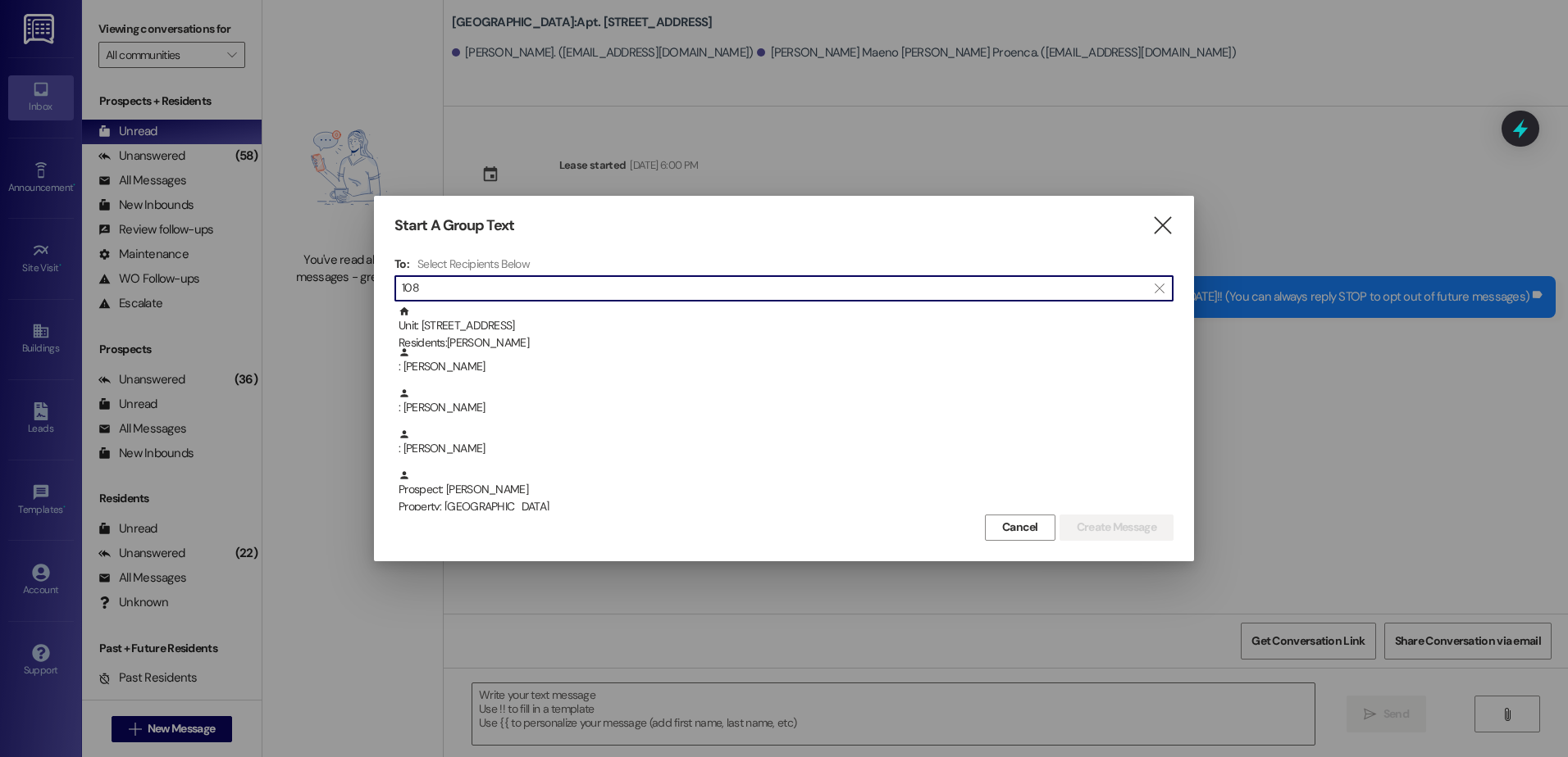
type input "108"
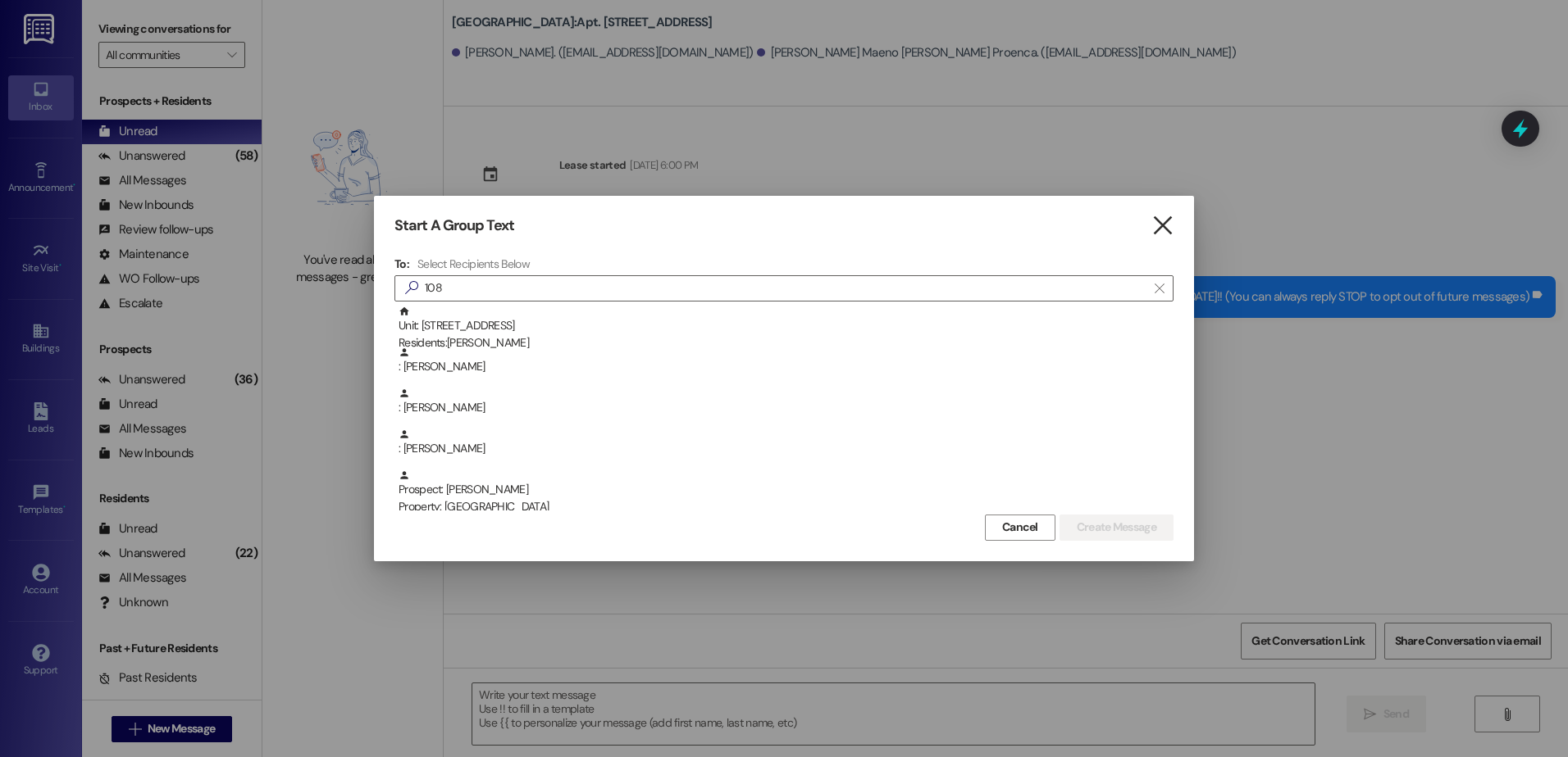
click at [1171, 218] on icon "" at bounding box center [1162, 226] width 22 height 17
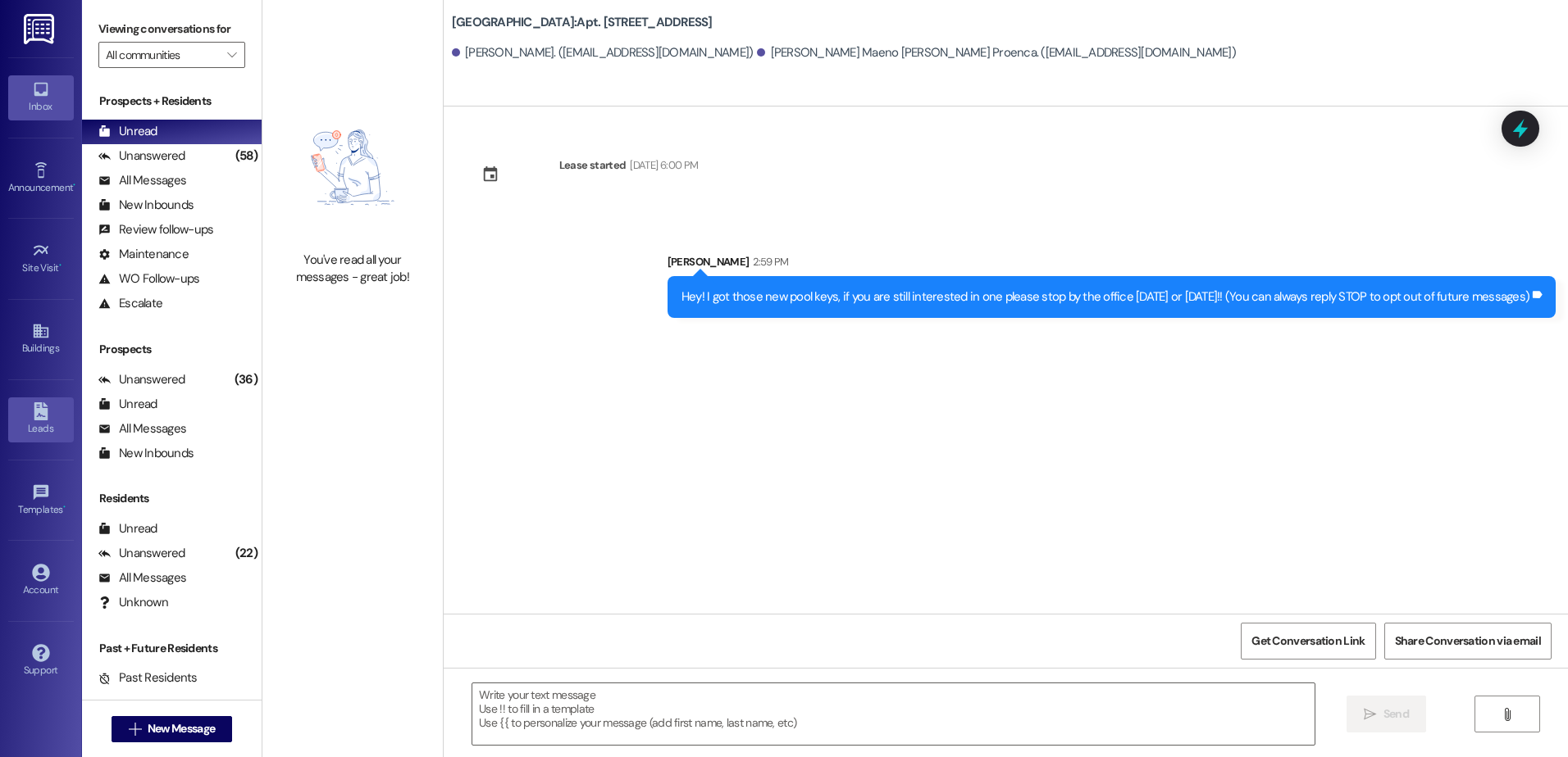
click at [32, 408] on icon at bounding box center [41, 411] width 18 height 18
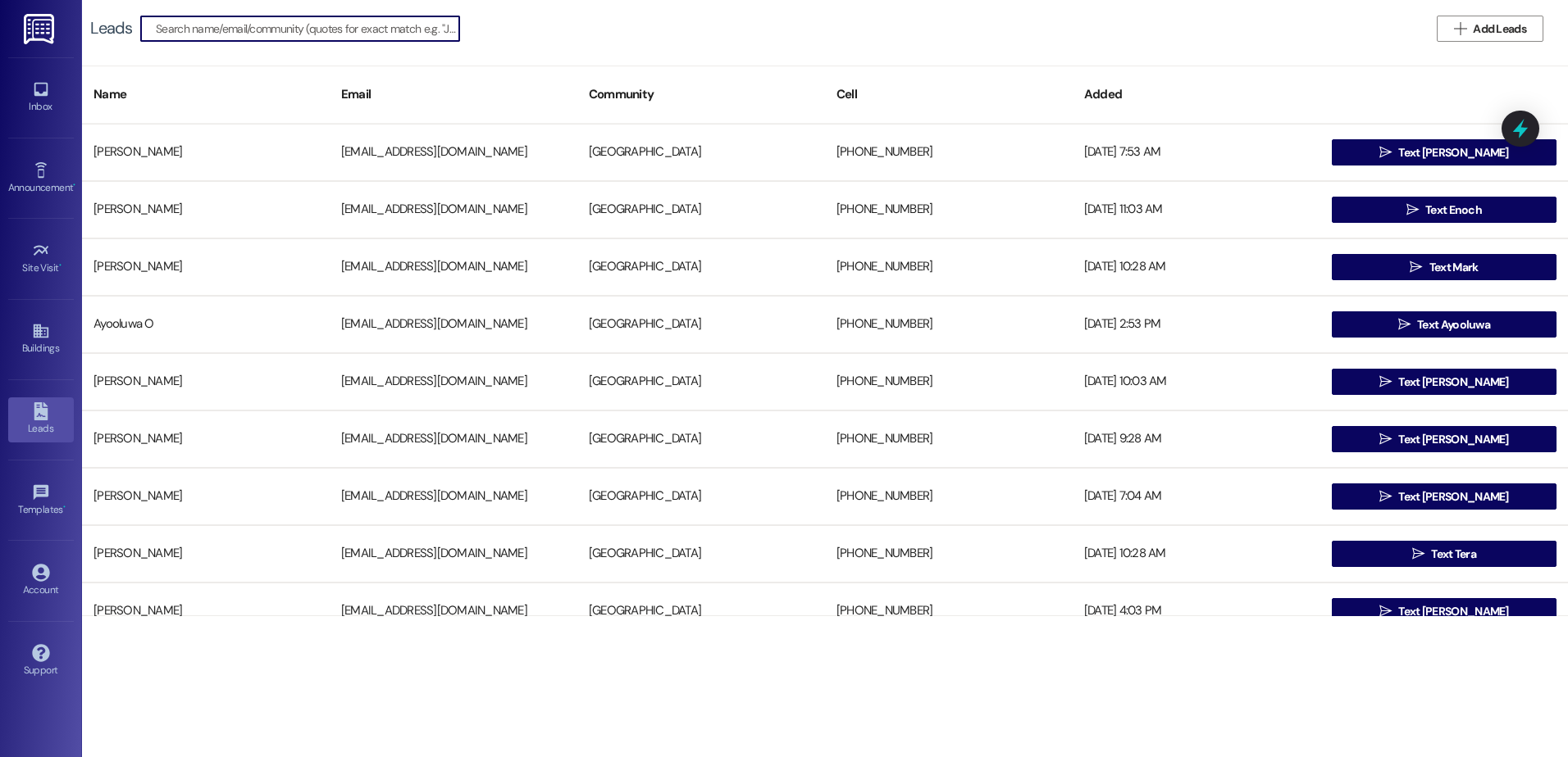
click at [236, 36] on input at bounding box center [307, 29] width 304 height 23
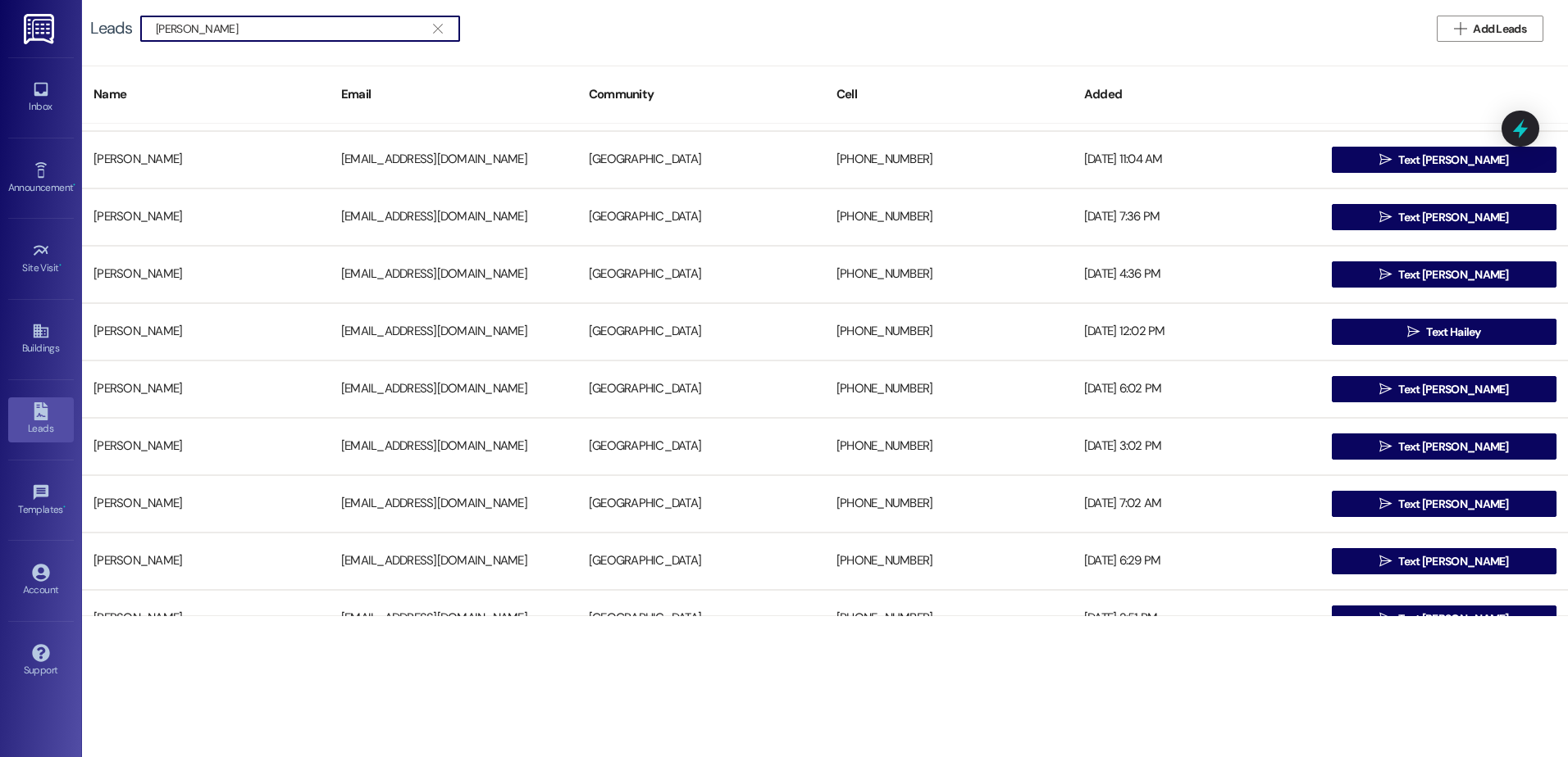
scroll to position [328, 0]
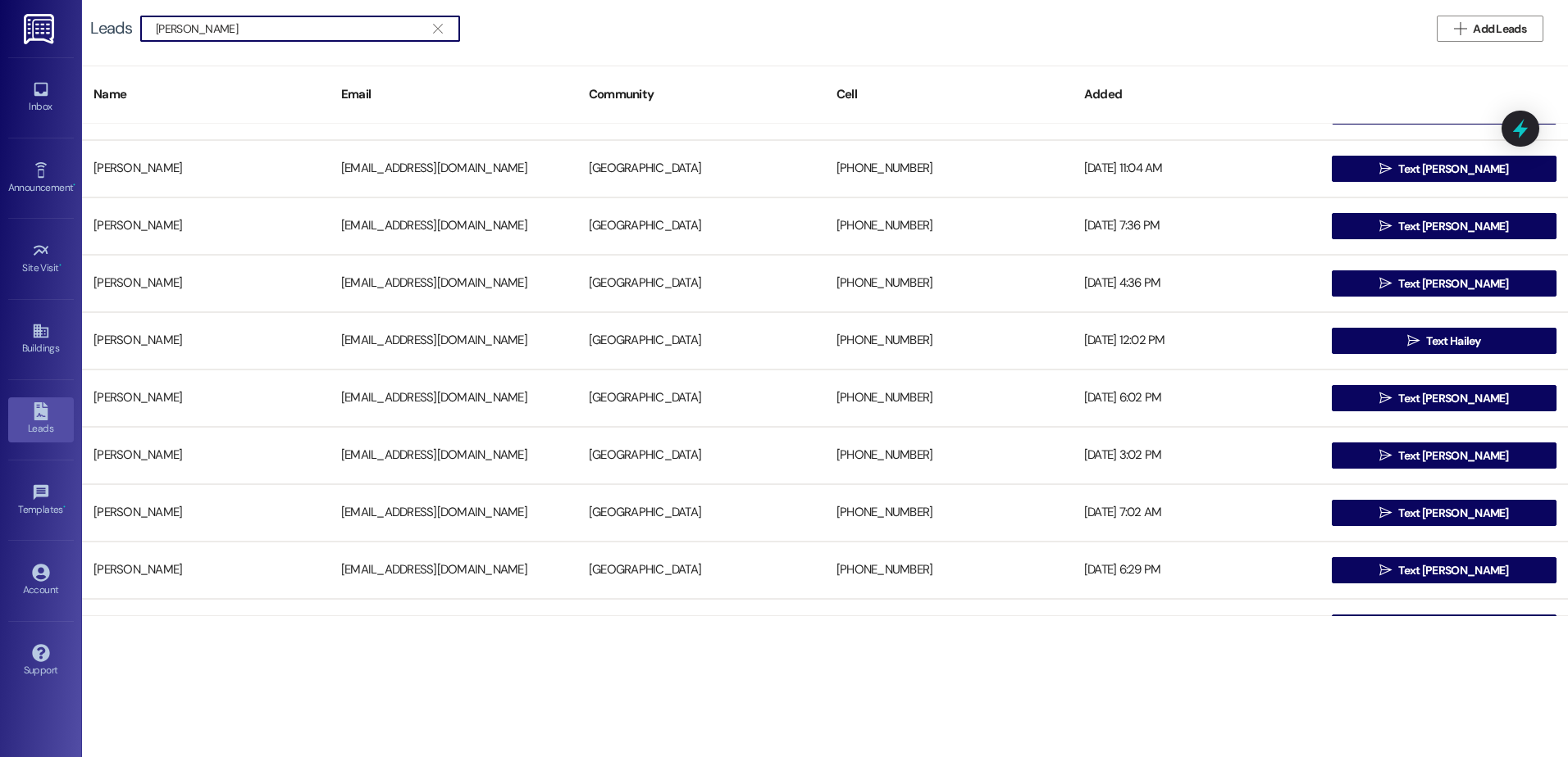
click at [220, 25] on input "[PERSON_NAME]" at bounding box center [290, 29] width 269 height 23
type input "[PERSON_NAME]"
click at [38, 104] on div "Inbox" at bounding box center [41, 106] width 82 height 17
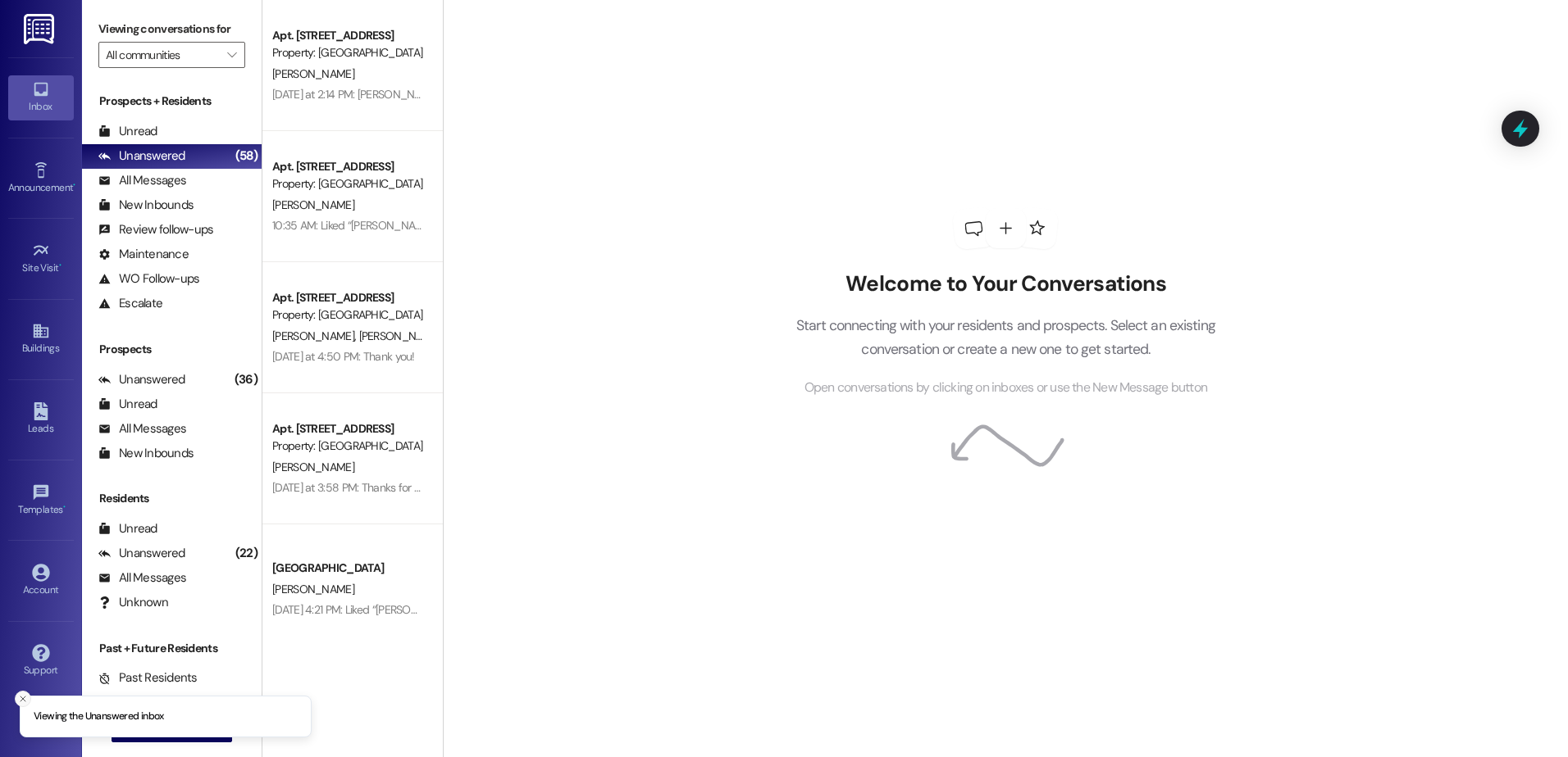
click at [24, 701] on line "Close toast" at bounding box center [23, 699] width 5 height 5
click at [150, 727] on span "New Message" at bounding box center [181, 729] width 67 height 17
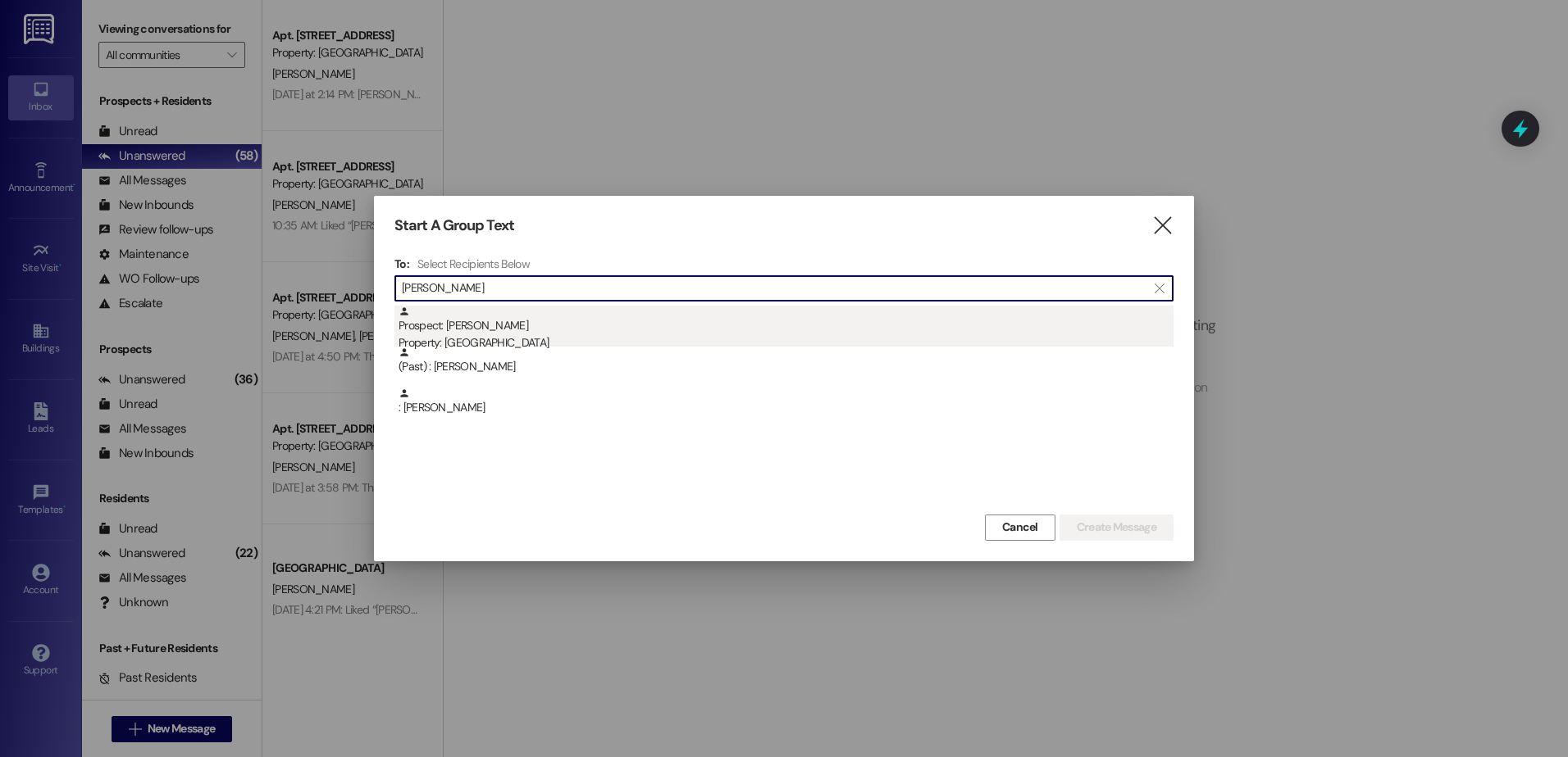
type input "[PERSON_NAME]"
click at [499, 334] on div "Prospect: [PERSON_NAME] Property: [GEOGRAPHIC_DATA]" at bounding box center [785, 329] width 775 height 47
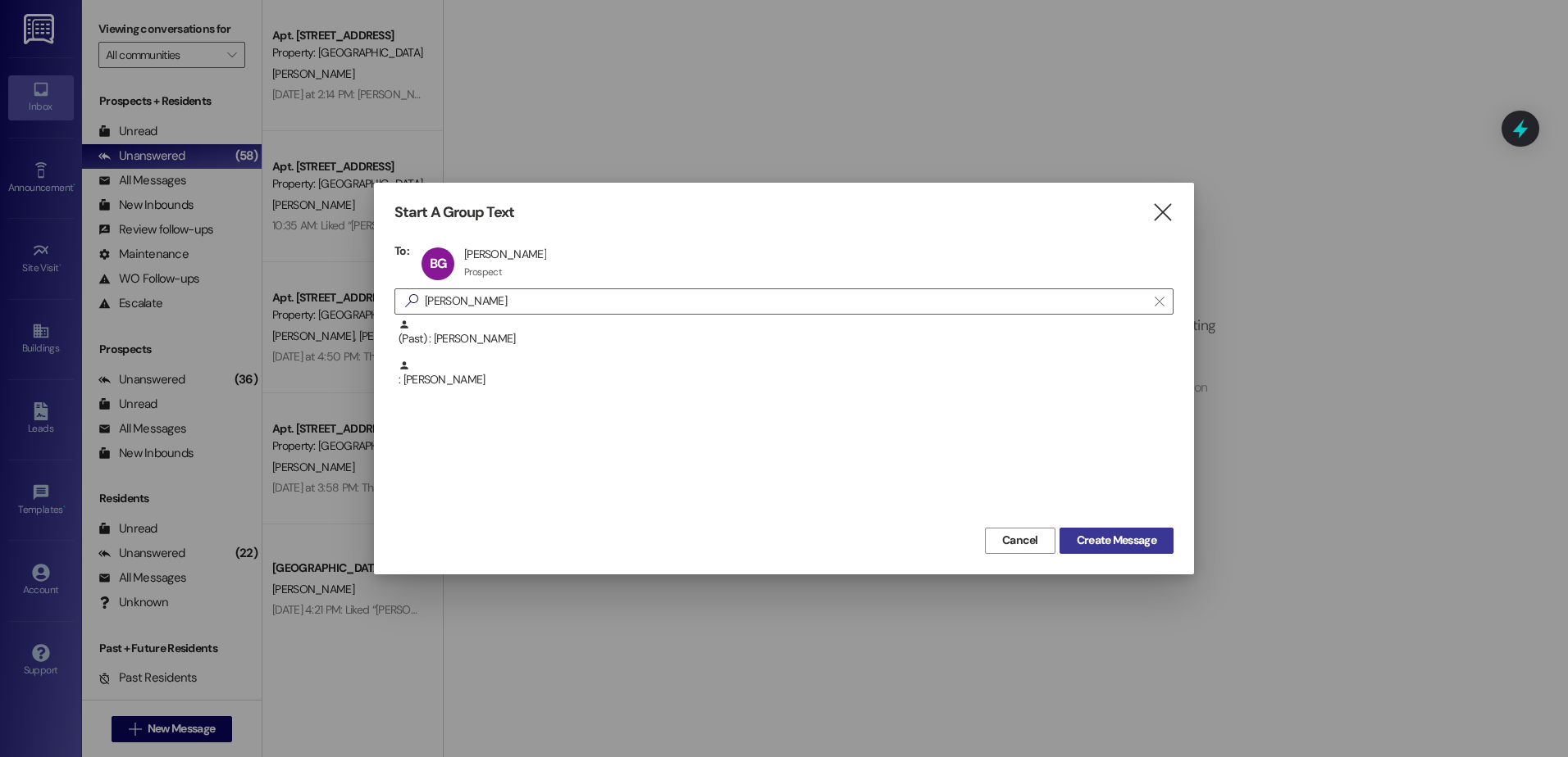
click at [1093, 535] on span "Create Message" at bounding box center [1116, 541] width 79 height 17
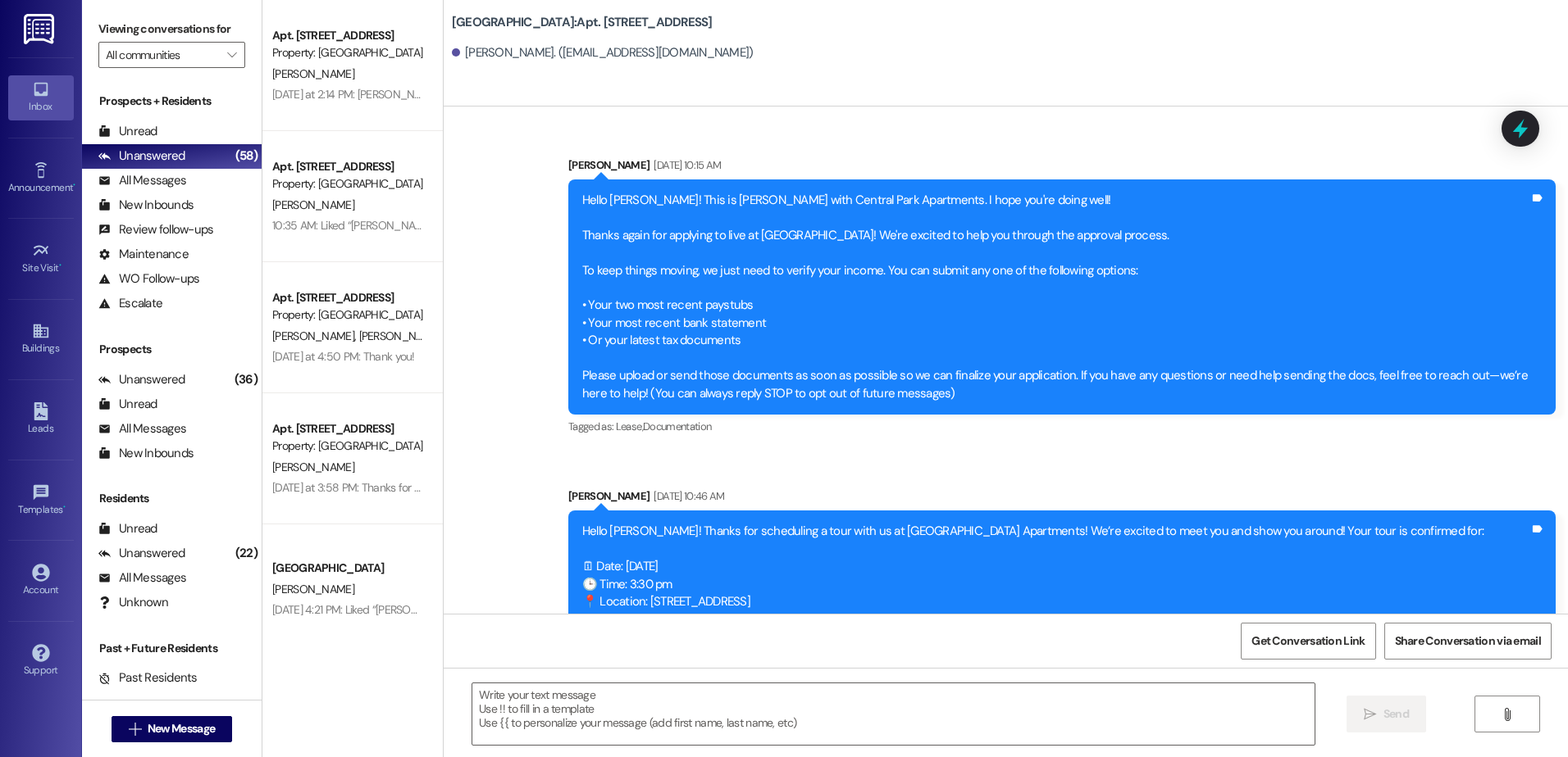
scroll to position [380, 0]
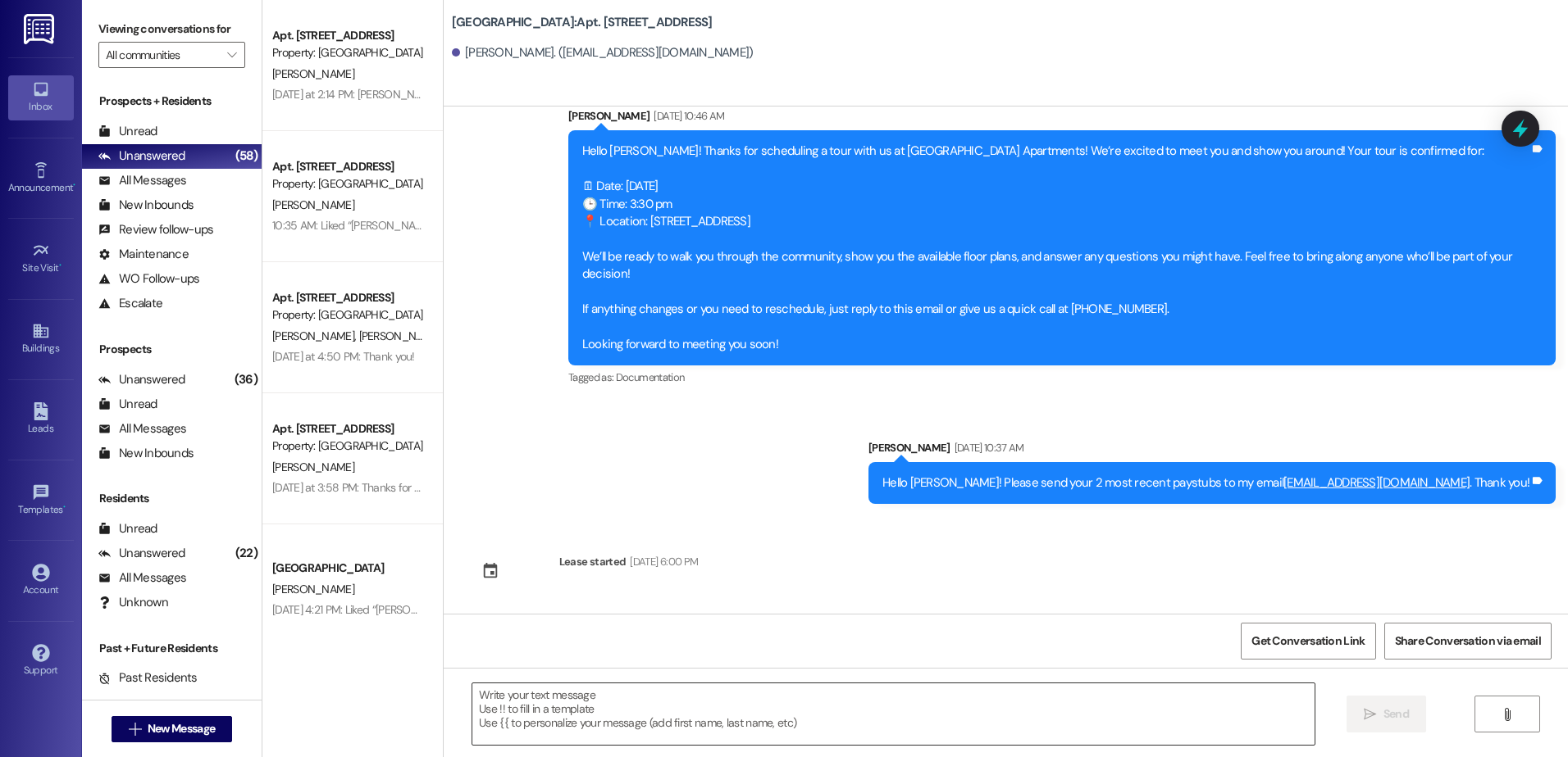
click at [552, 731] on textarea at bounding box center [892, 714] width 841 height 62
paste textarea "Hey! I got those new pool keys, if you are still interested in one please stop …"
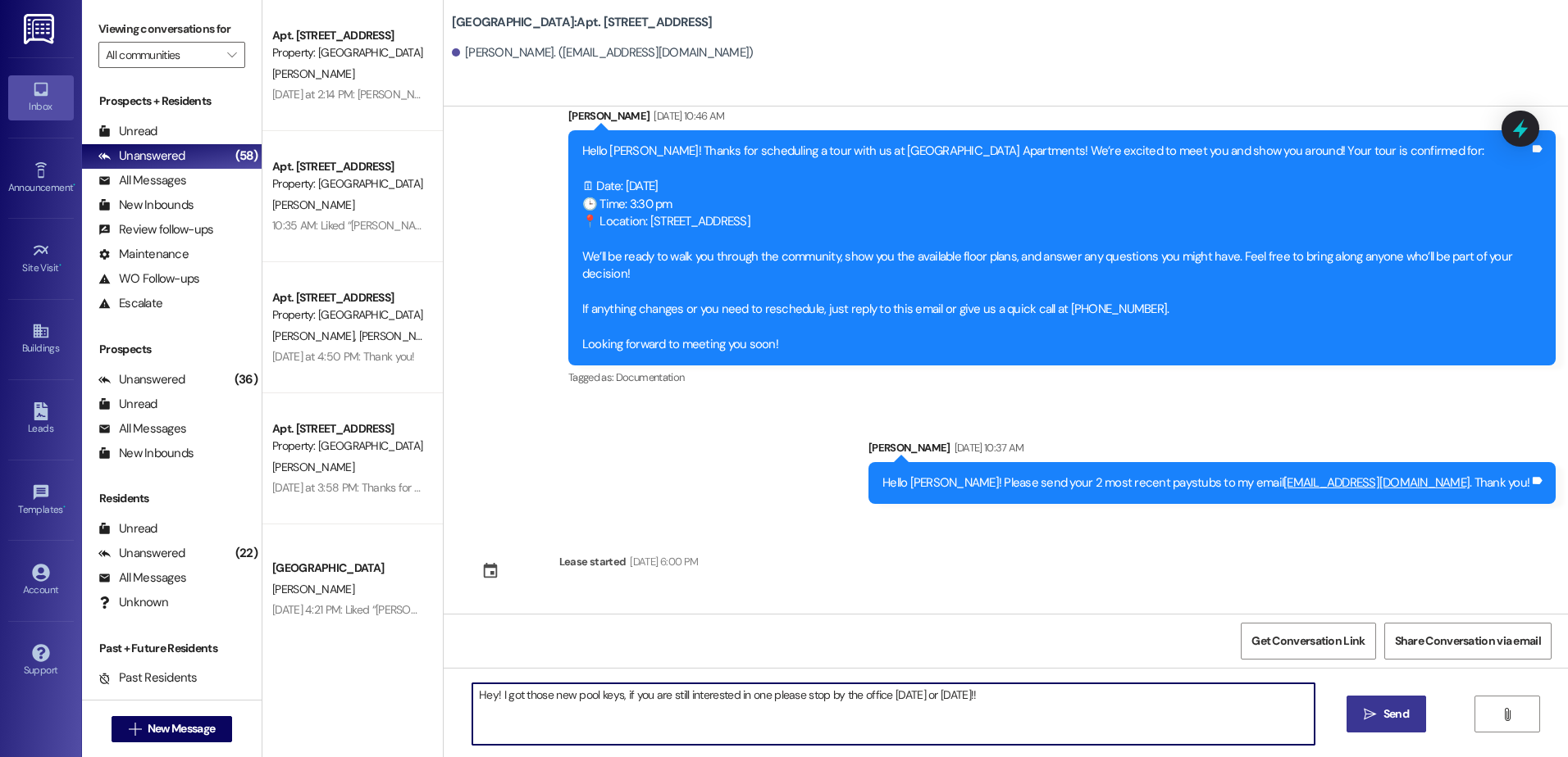
type textarea "Hey! I got those new pool keys, if you are still interested in one please stop …"
click at [1389, 724] on button " Send" at bounding box center [1385, 714] width 79 height 37
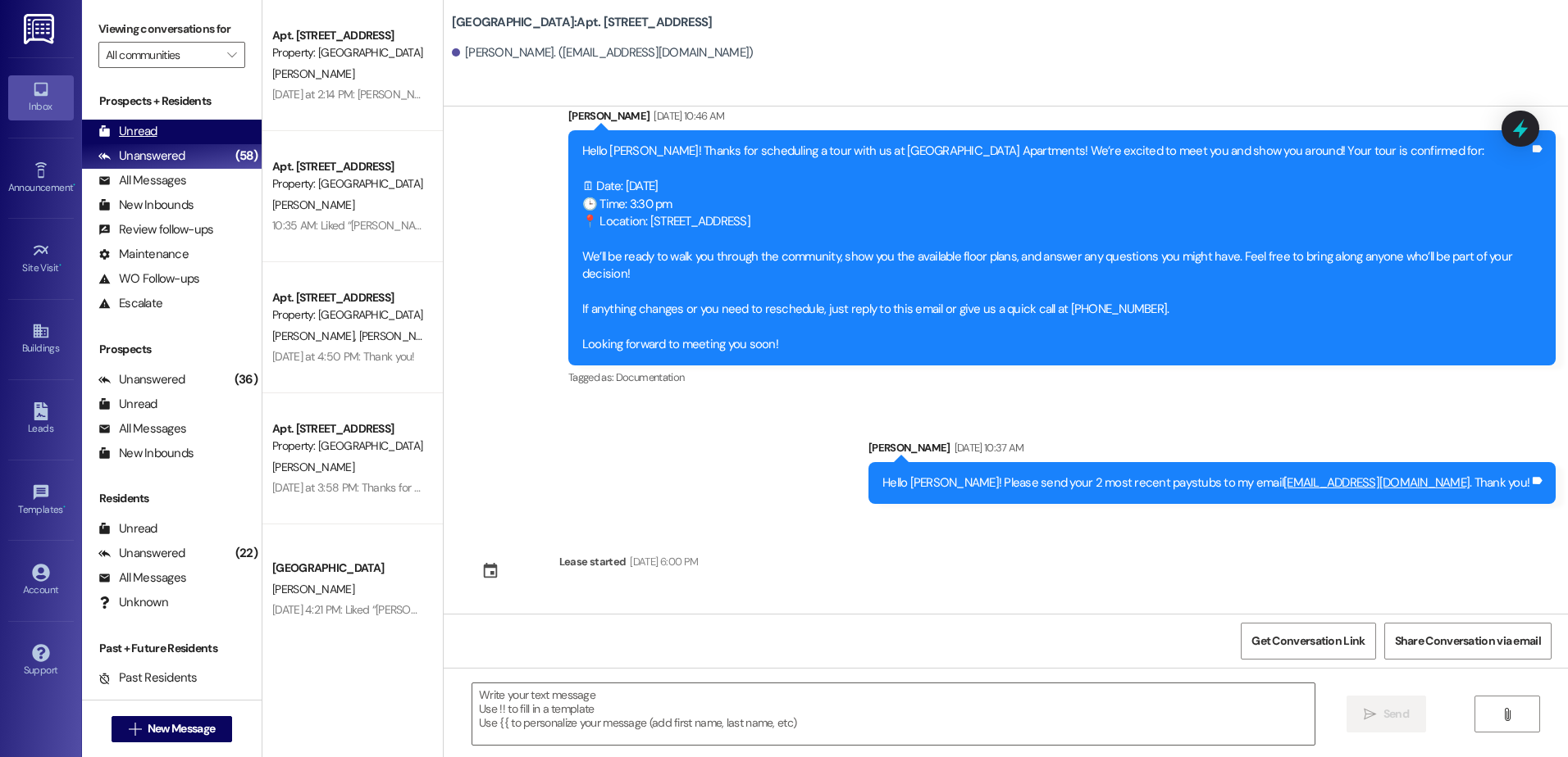
click at [121, 131] on div "Unread" at bounding box center [128, 131] width 59 height 17
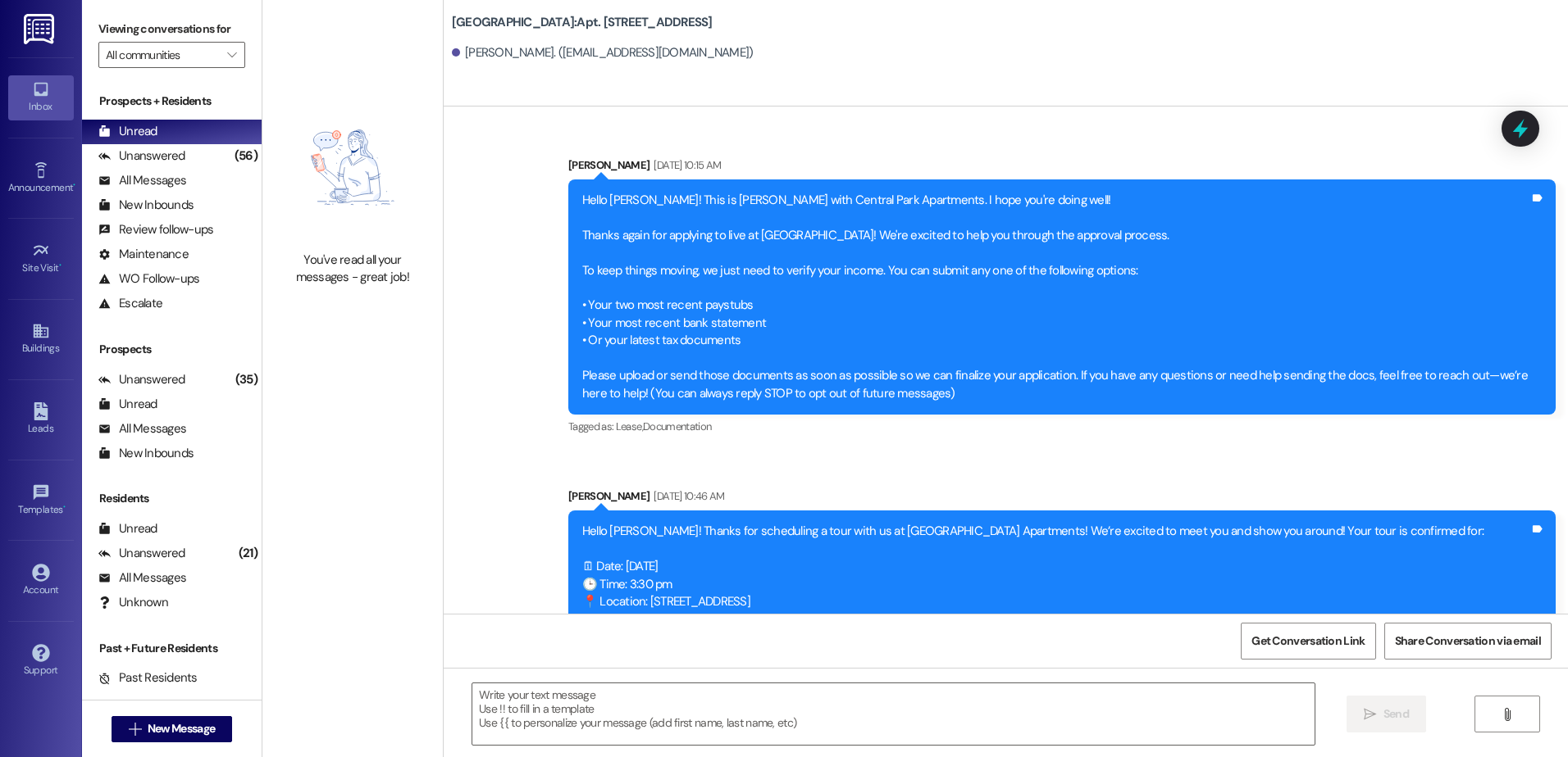
drag, startPoint x: 497, startPoint y: 208, endPoint x: 490, endPoint y: 206, distance: 7.3
click at [497, 208] on div "Sent via SMS [PERSON_NAME] [DATE] 10:15 AM Hello [PERSON_NAME]! This is [PERSON…" at bounding box center [1005, 508] width 1124 height 777
click at [137, 162] on div "Unanswered" at bounding box center [142, 156] width 87 height 17
click at [145, 130] on div "Unread" at bounding box center [128, 131] width 59 height 17
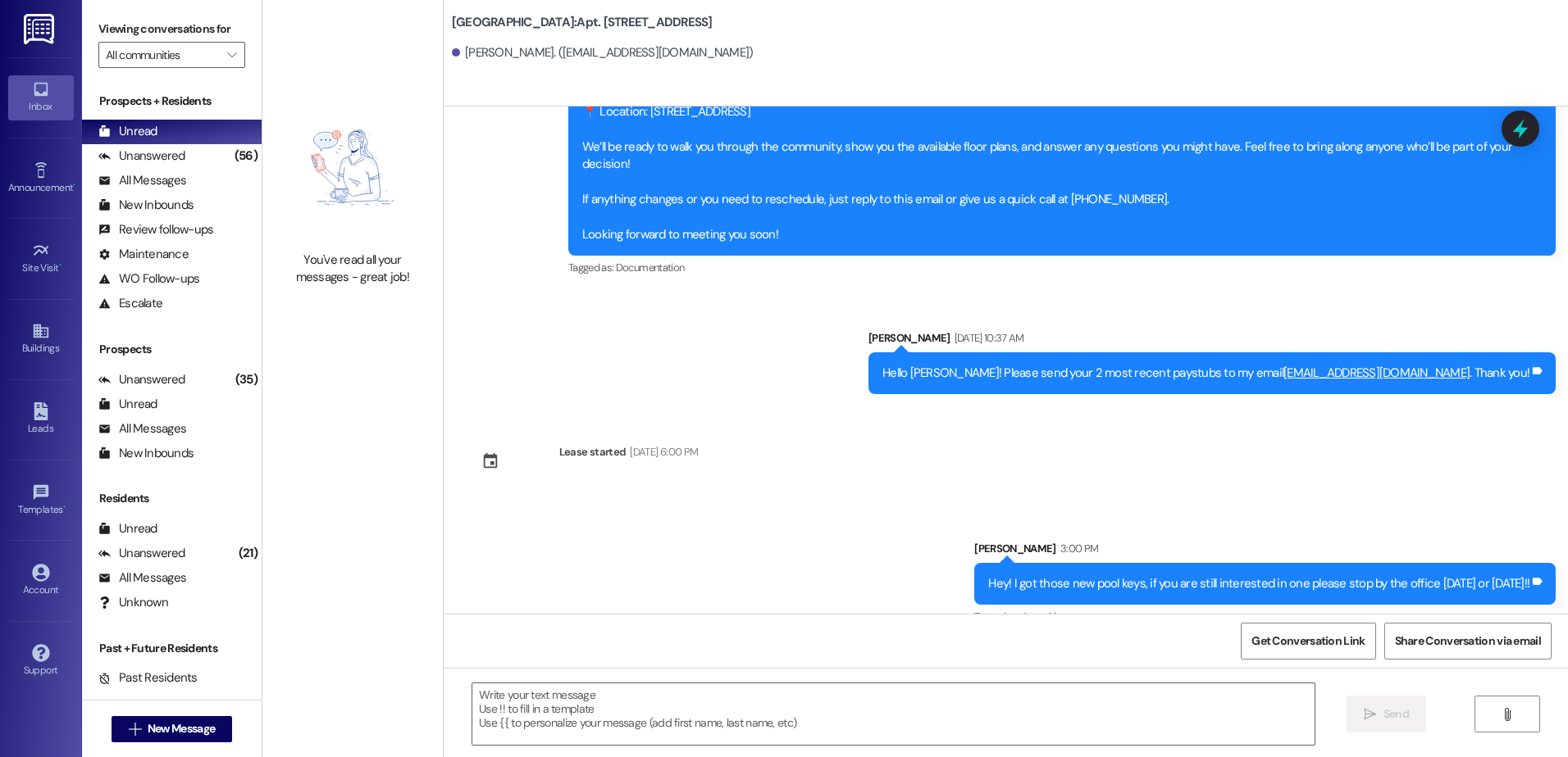
scroll to position [519, 0]
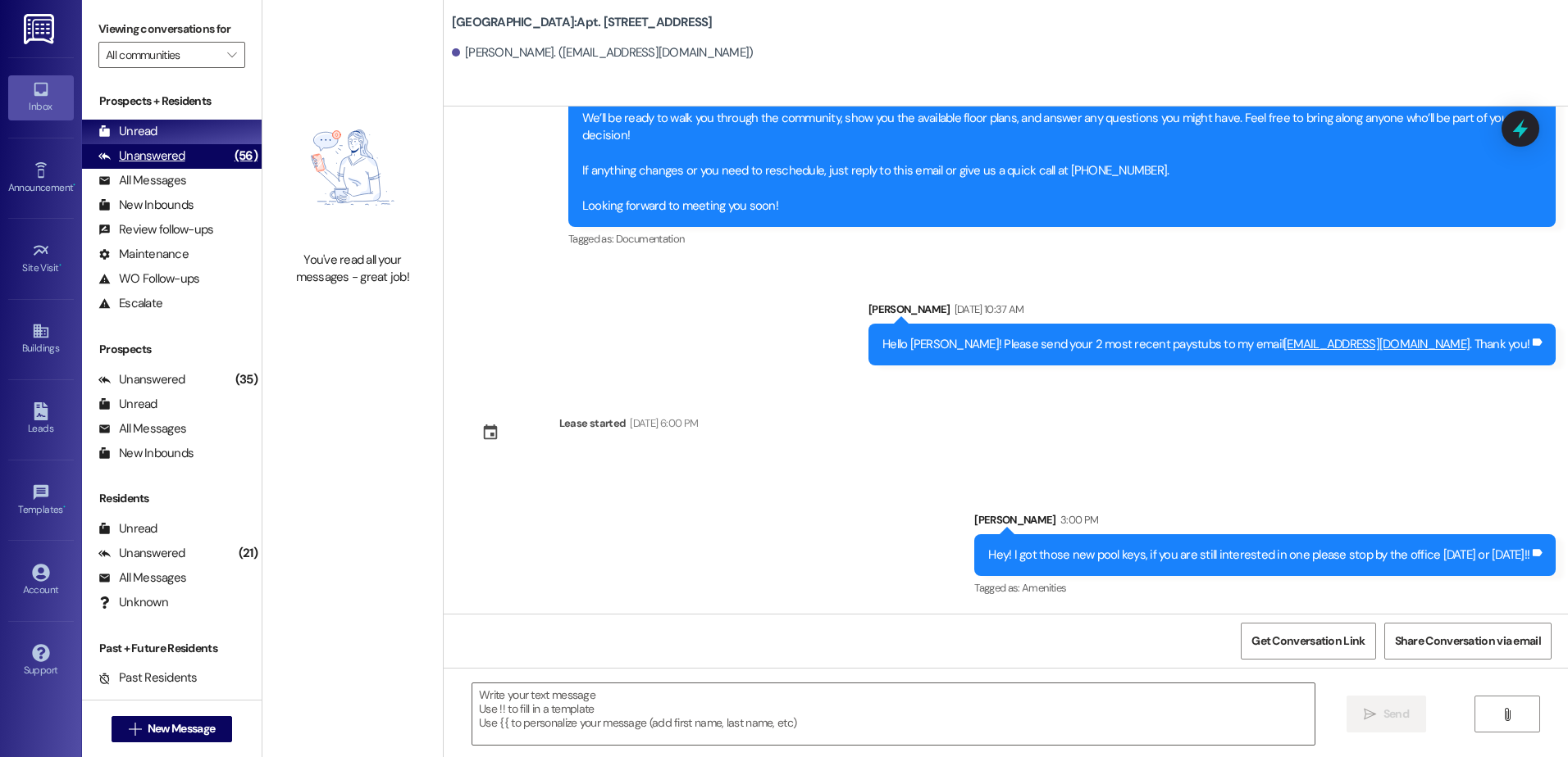
click at [230, 164] on div "(56)" at bounding box center [246, 156] width 31 height 25
click at [185, 134] on div "Unread (0)" at bounding box center [171, 132] width 179 height 24
click at [230, 154] on div "(56)" at bounding box center [246, 156] width 31 height 25
click at [204, 130] on div "Unread (0)" at bounding box center [171, 132] width 179 height 24
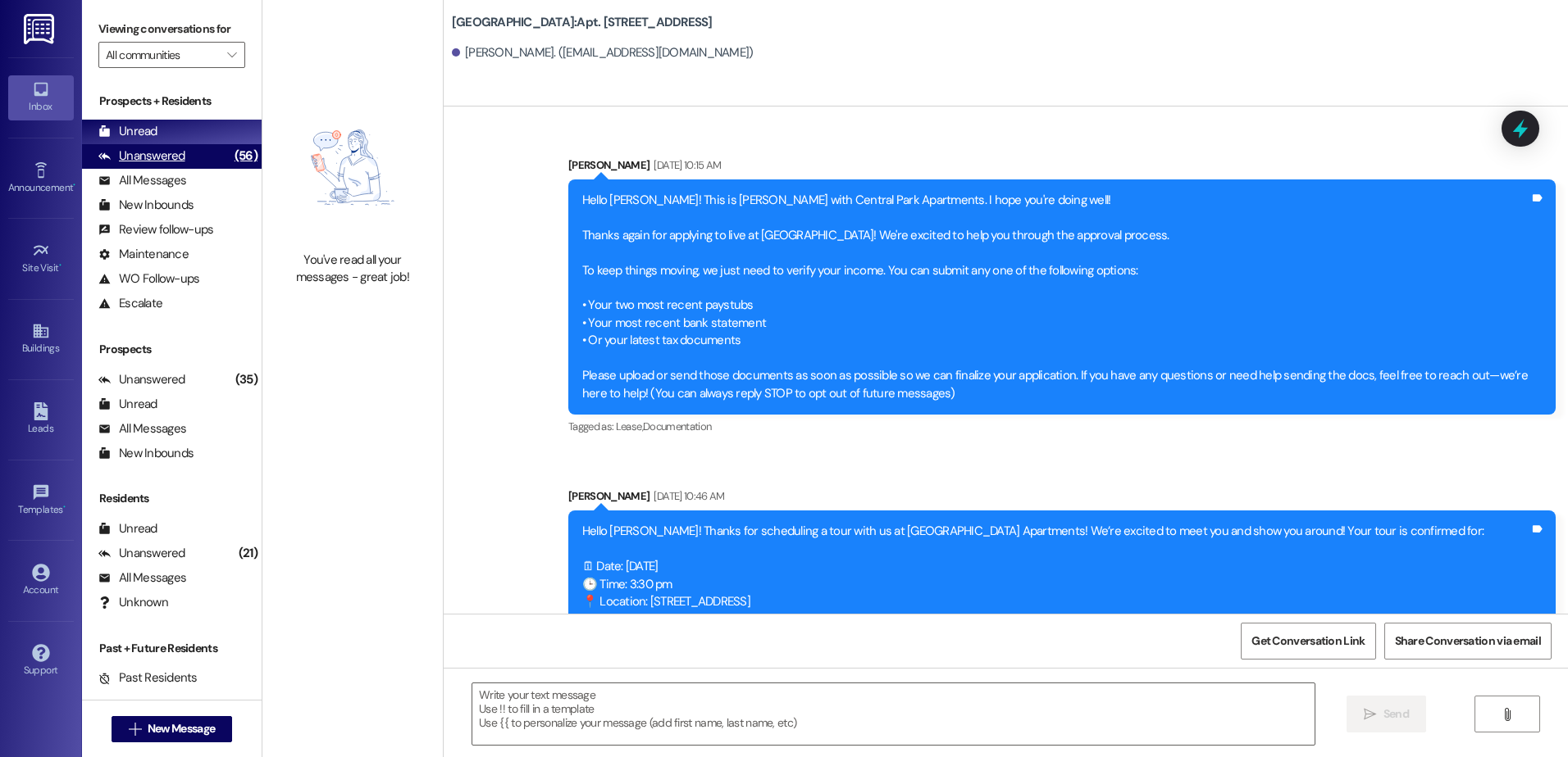
click at [152, 153] on div "Unanswered" at bounding box center [142, 156] width 87 height 17
click at [152, 136] on div "Unread" at bounding box center [128, 131] width 59 height 17
click at [186, 169] on div "All Messages (undefined)" at bounding box center [171, 181] width 179 height 24
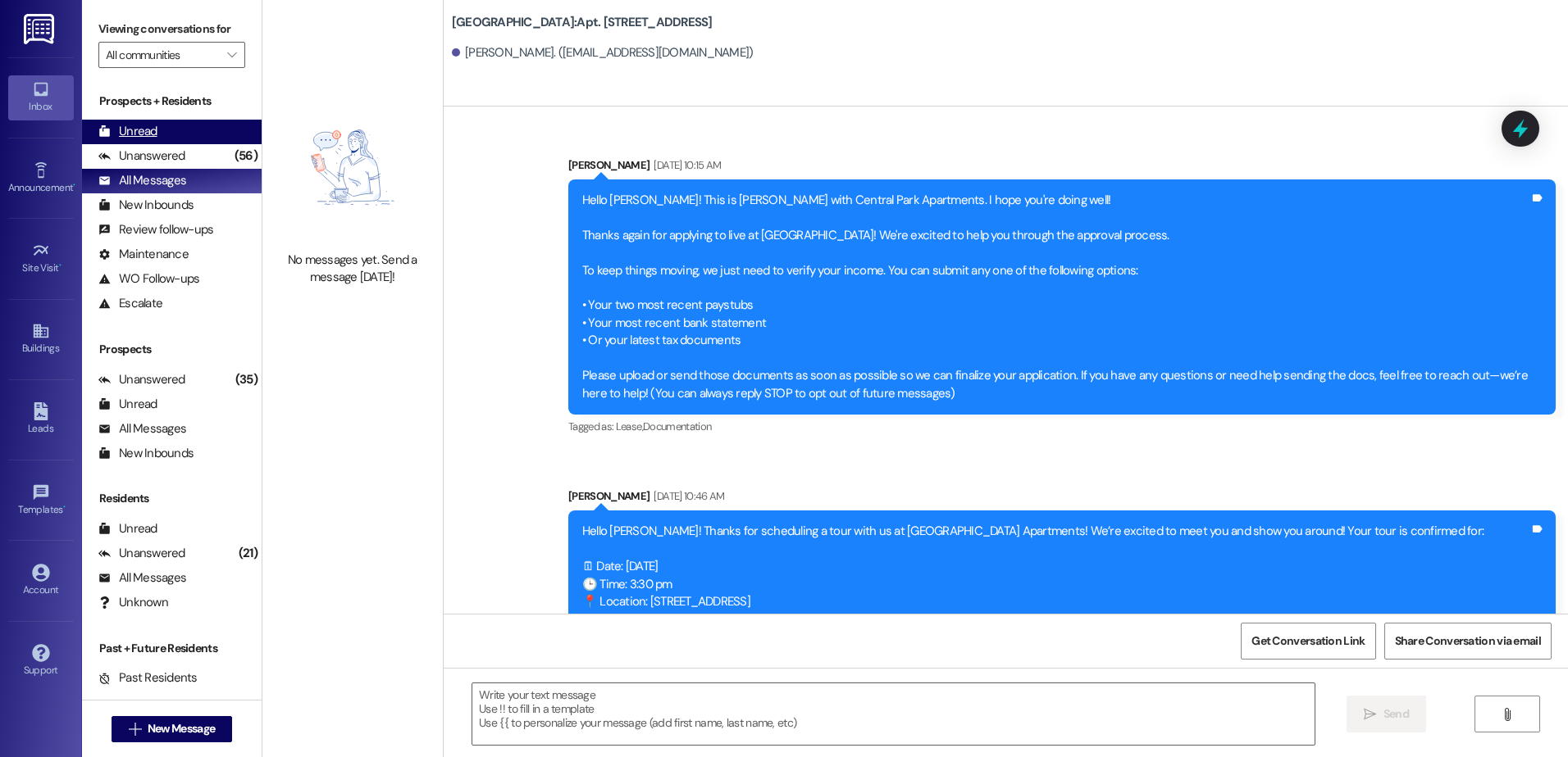
click at [173, 133] on div "Unread (0)" at bounding box center [171, 132] width 179 height 24
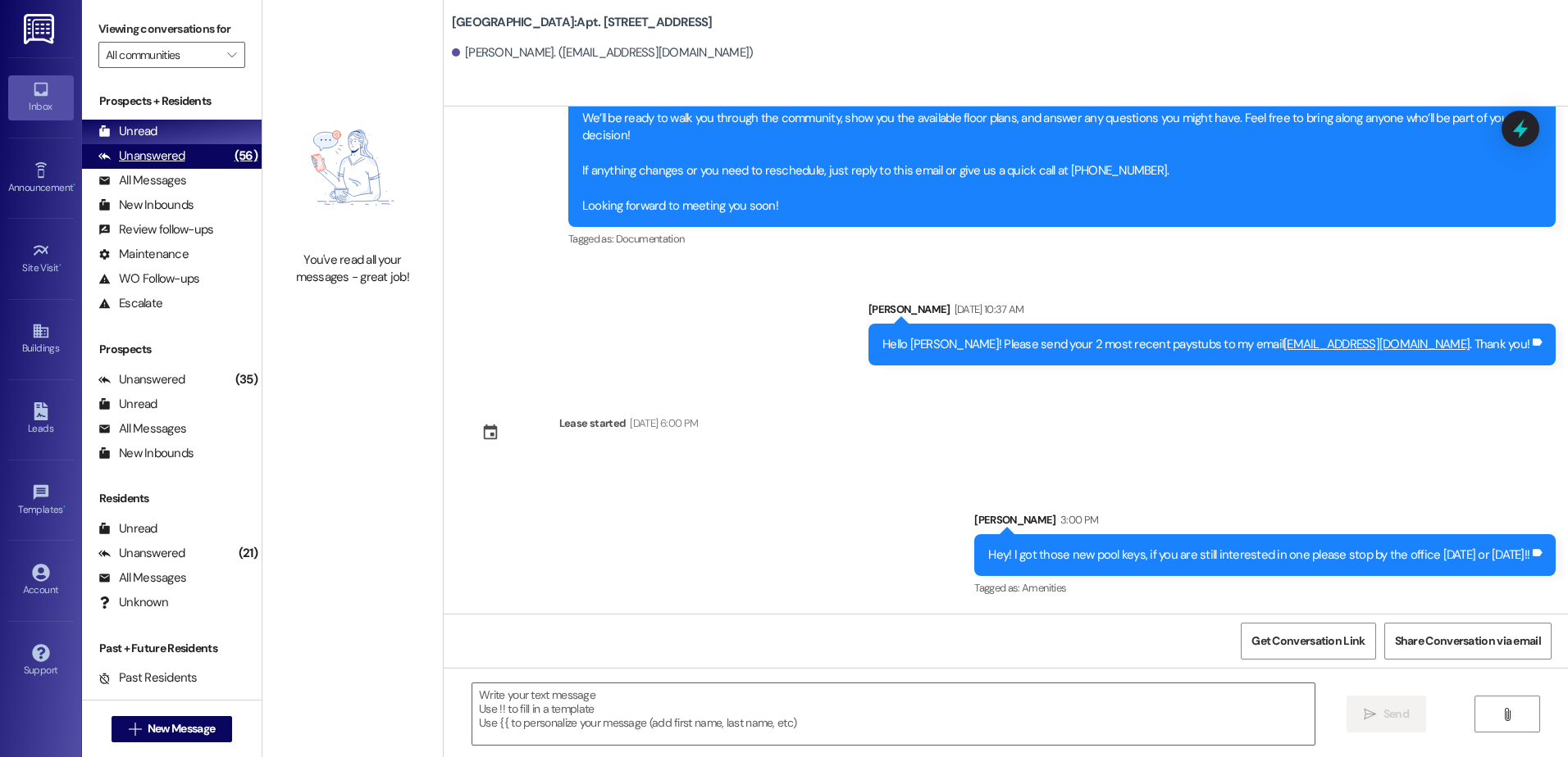
click at [123, 152] on div "Unanswered" at bounding box center [142, 156] width 87 height 17
click at [145, 129] on div "Unread" at bounding box center [128, 131] width 59 height 17
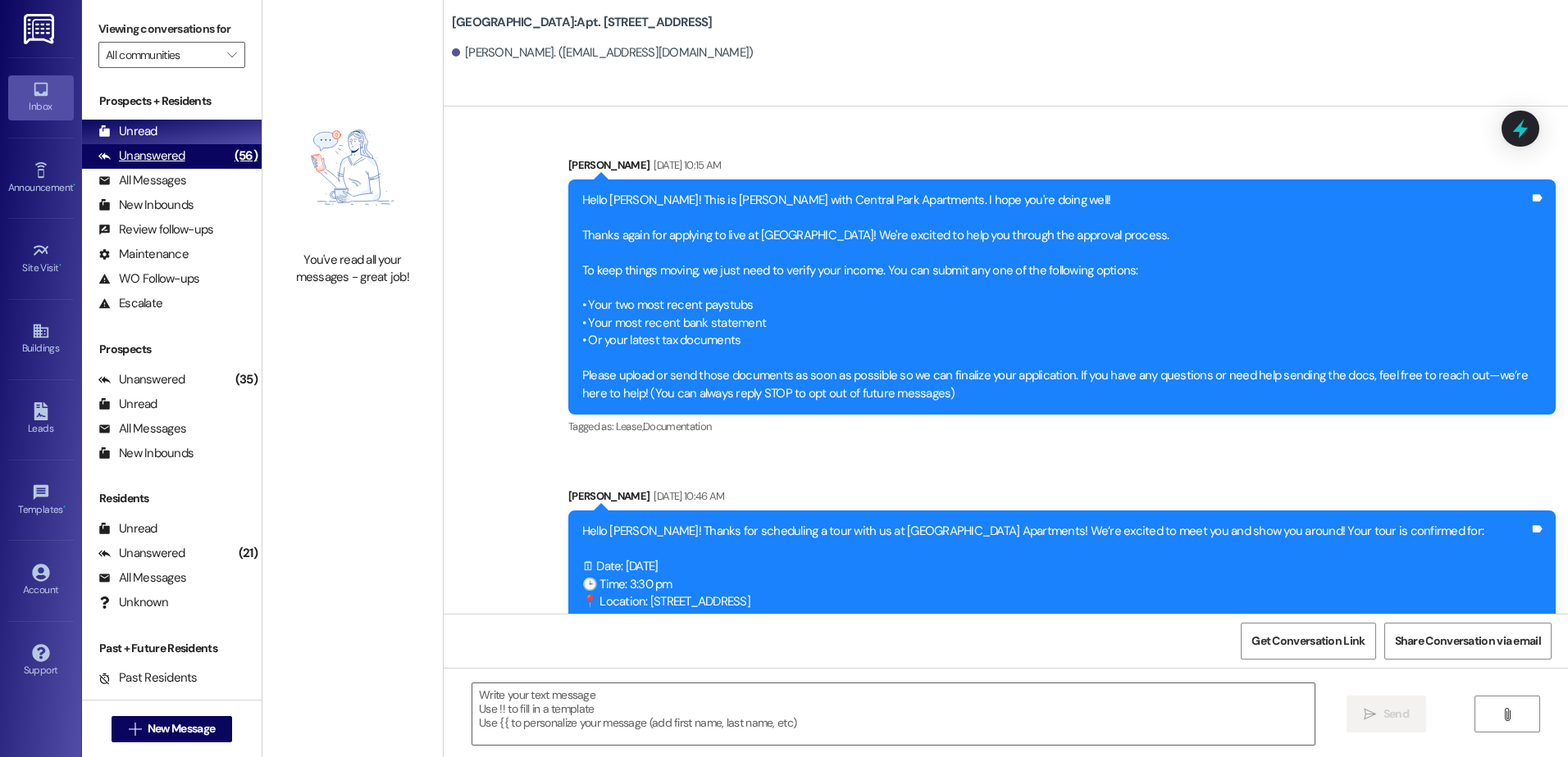
click at [201, 155] on div "Unanswered (56)" at bounding box center [171, 156] width 179 height 24
click at [204, 136] on div "Unread (0)" at bounding box center [171, 132] width 179 height 24
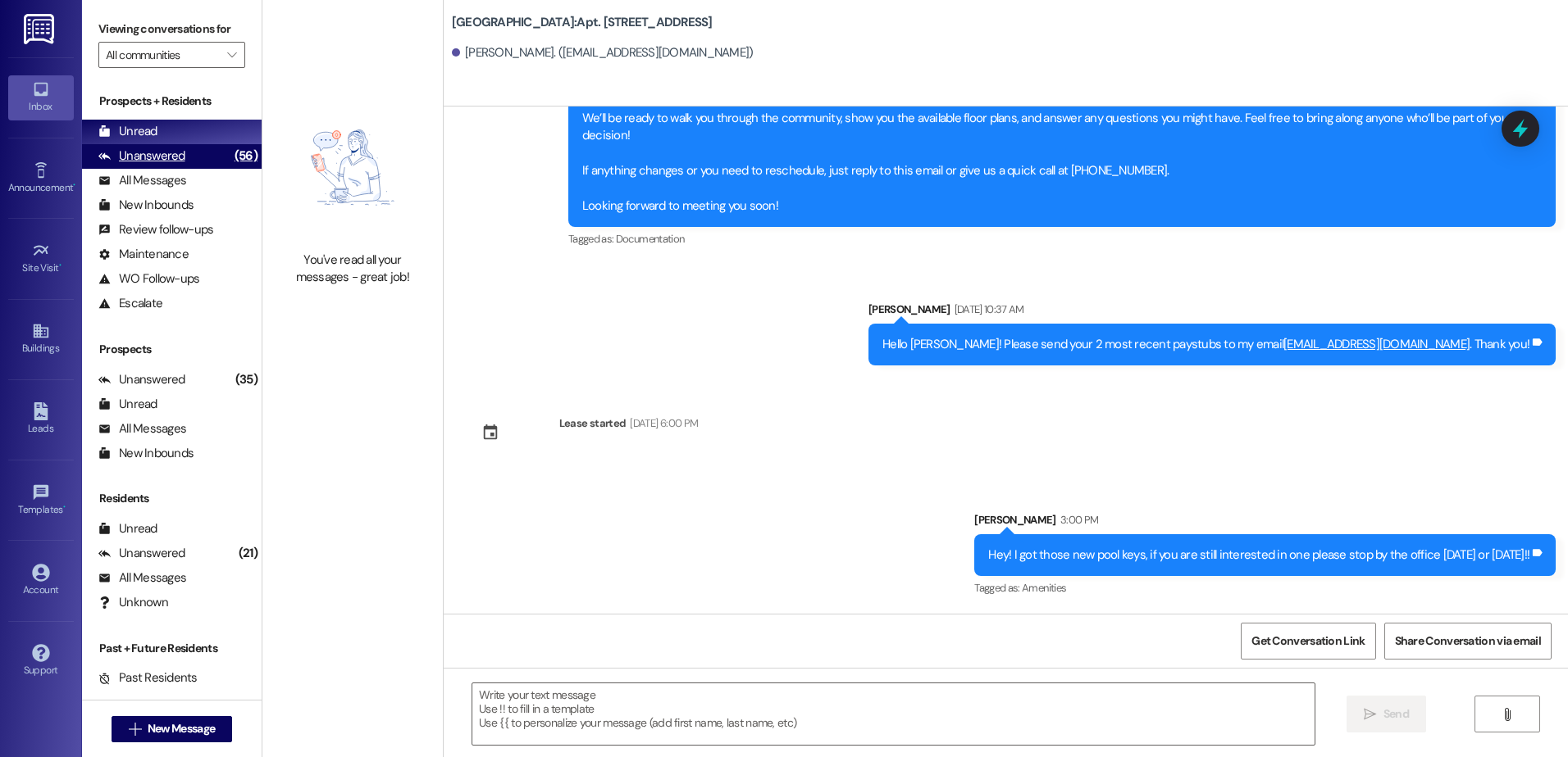
click at [181, 163] on div "Unanswered" at bounding box center [142, 156] width 87 height 17
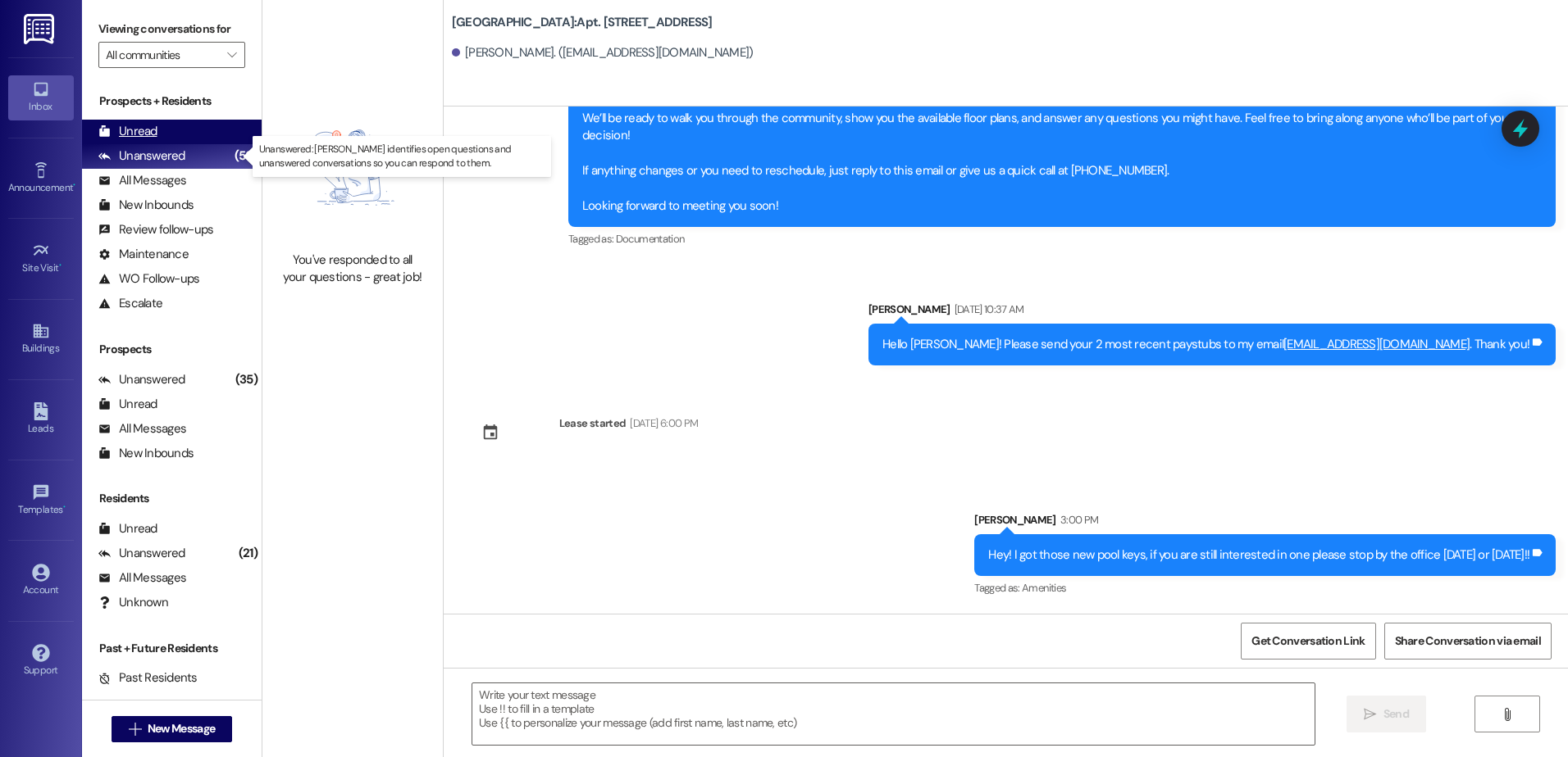
click at [174, 140] on div "Unread (0)" at bounding box center [171, 132] width 179 height 24
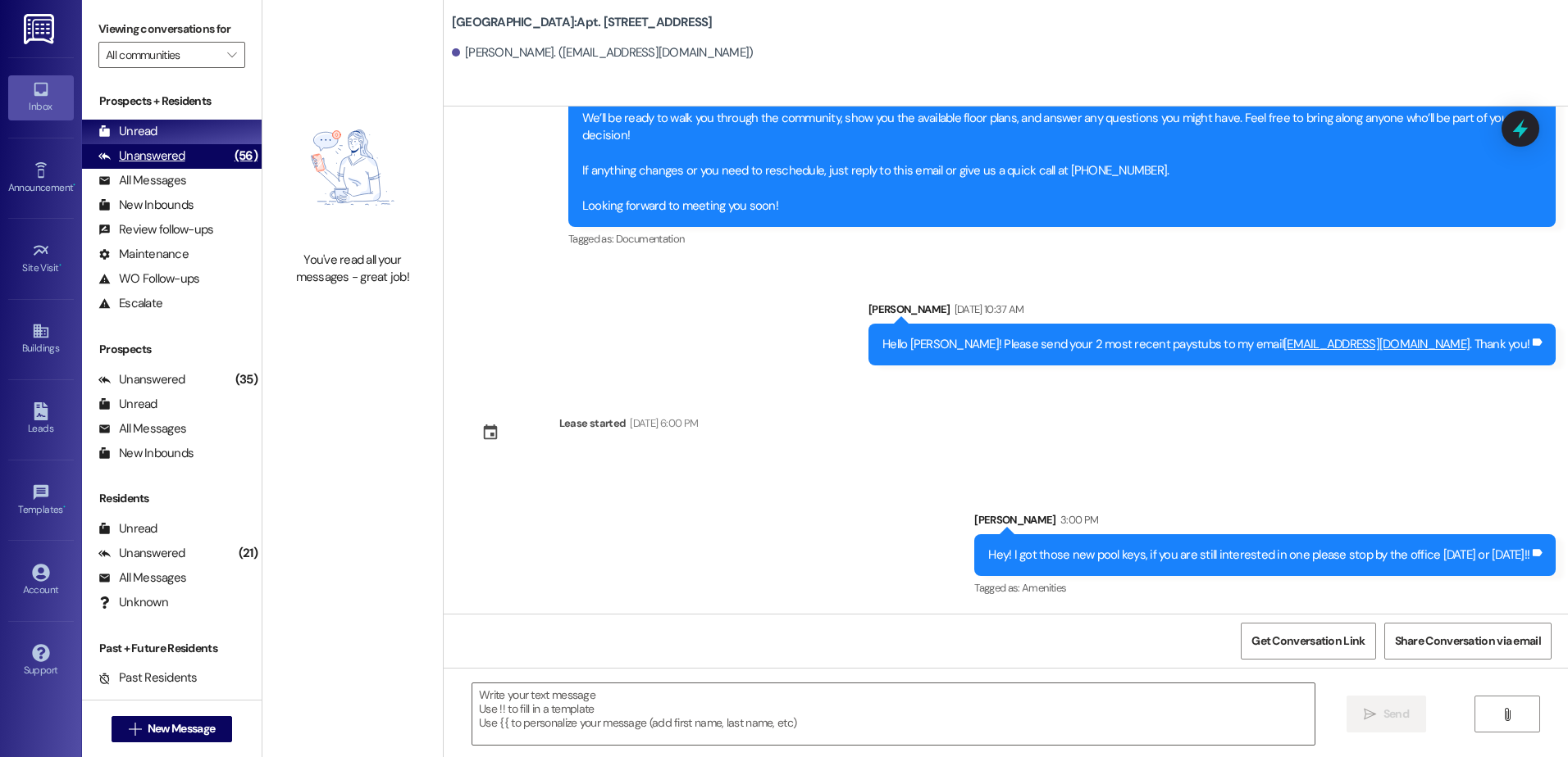
click at [182, 165] on div "Unanswered (56)" at bounding box center [171, 156] width 179 height 24
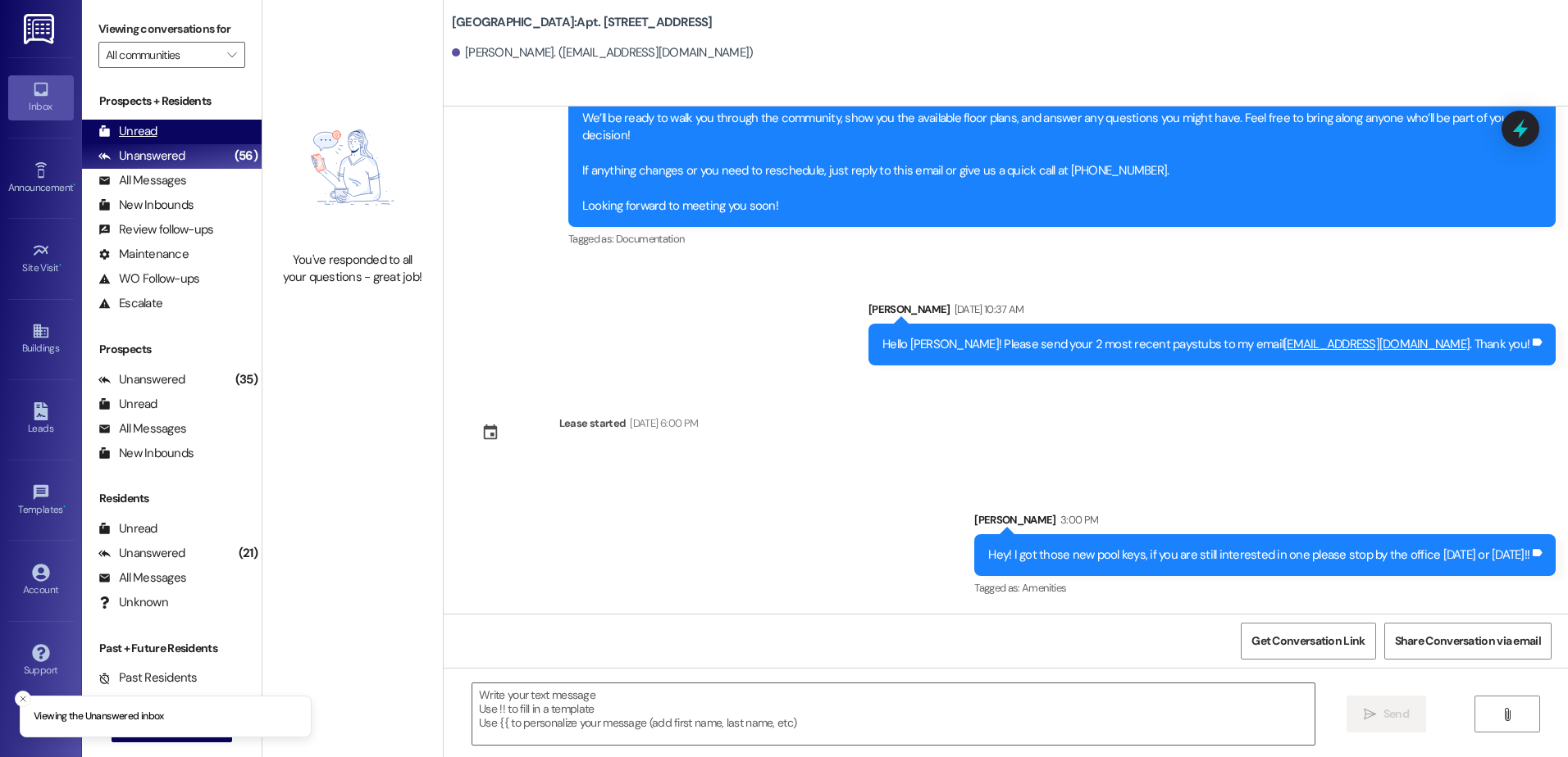
click at [175, 136] on div "Unread (0)" at bounding box center [171, 132] width 179 height 24
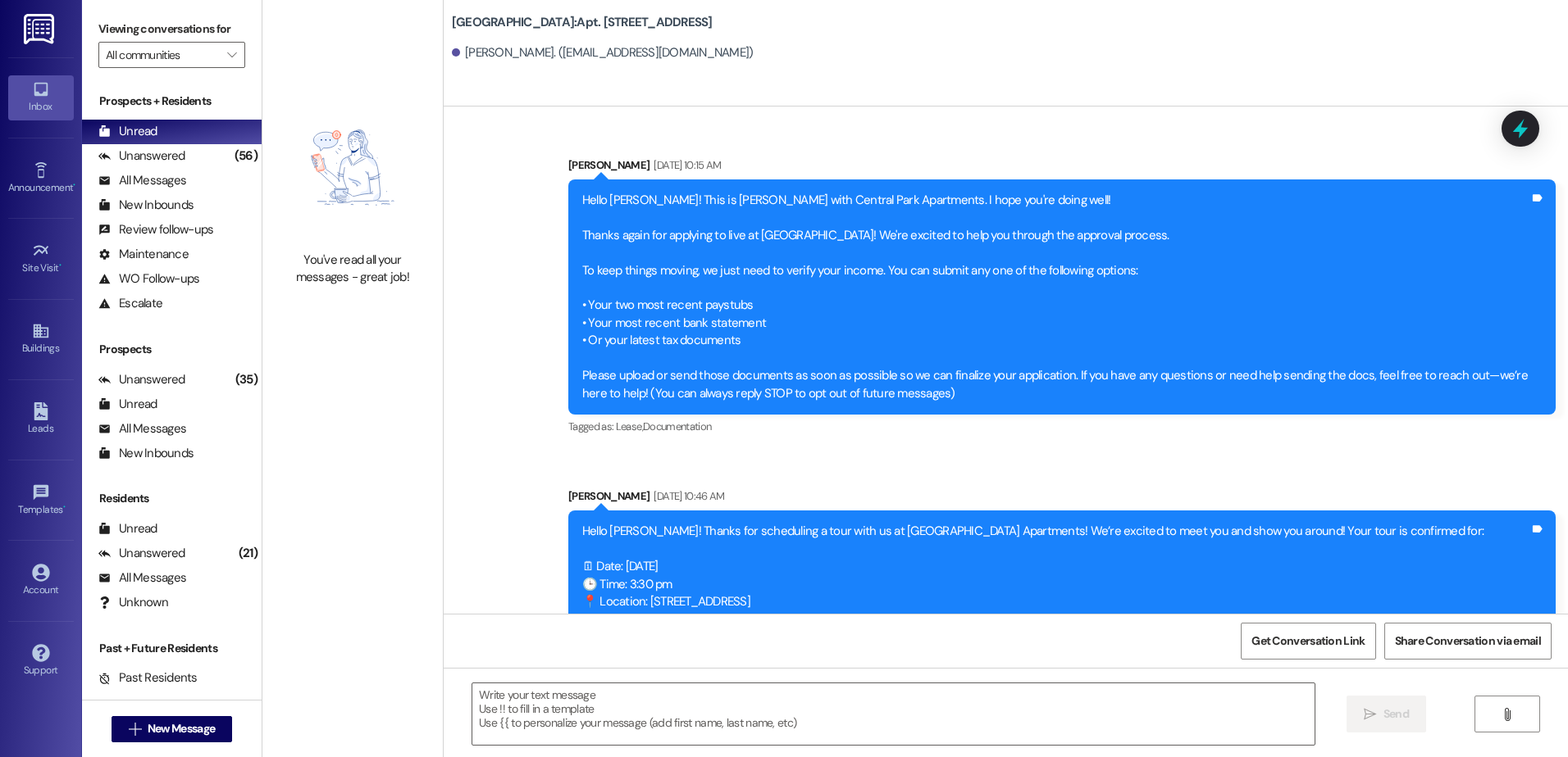
click at [1050, 459] on div "Sent via SMS [PERSON_NAME] [DATE] 10:15 AM Hello [PERSON_NAME]! This is [PERSON…" at bounding box center [1005, 508] width 1124 height 777
